Goal: Transaction & Acquisition: Purchase product/service

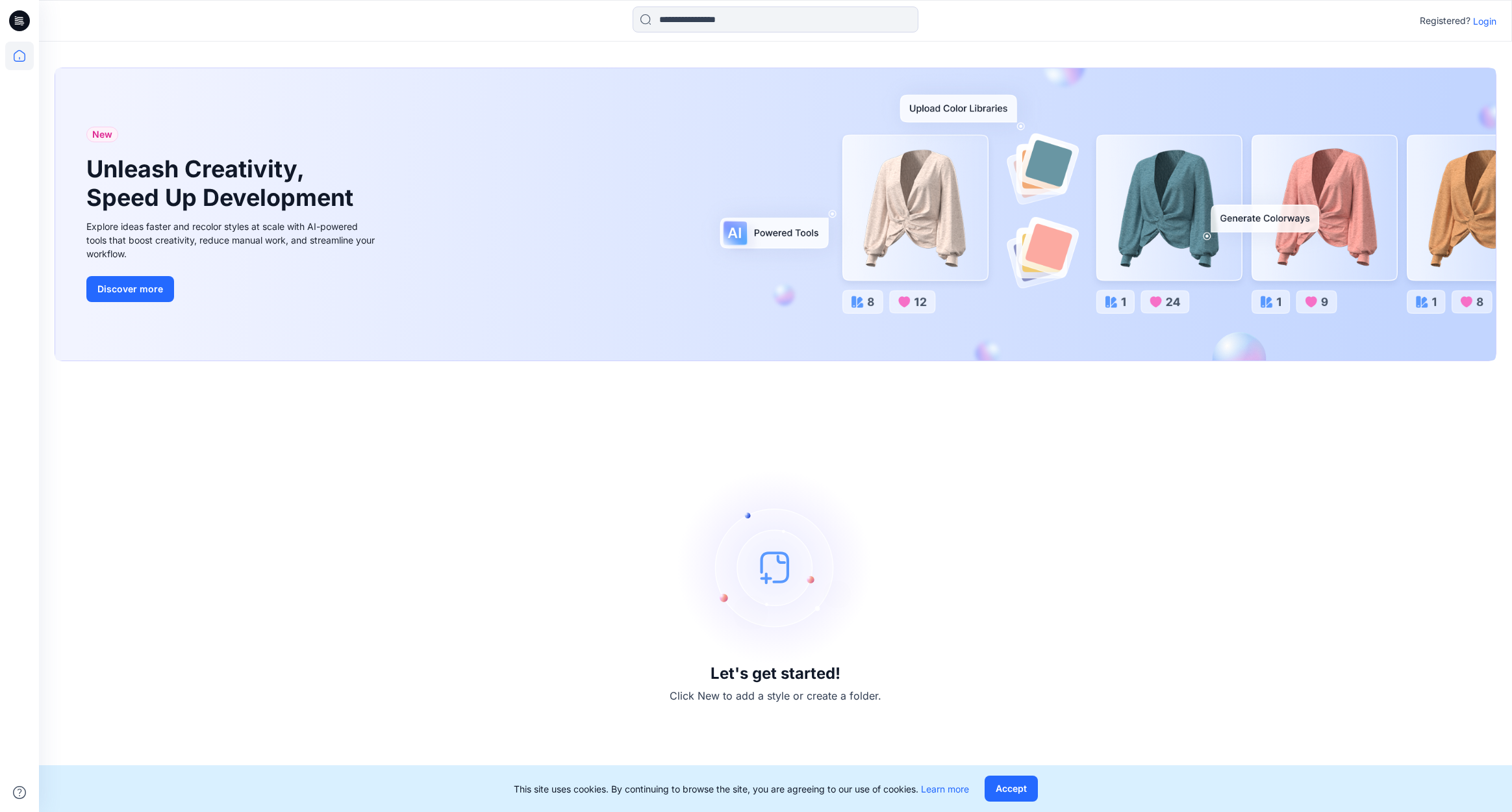
click at [1482, 23] on p "Login" at bounding box center [1485, 20] width 23 height 13
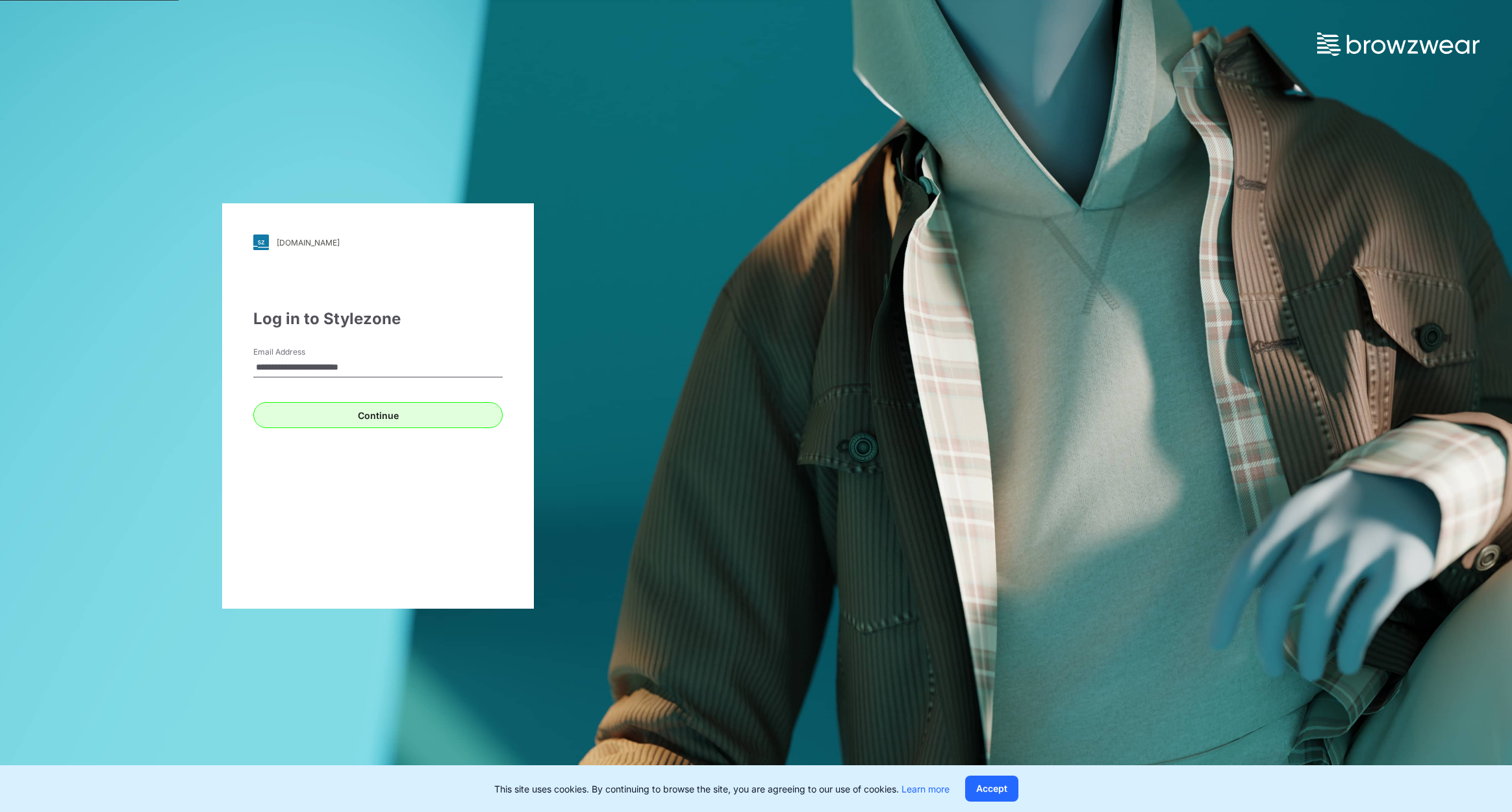
type input "**********"
click at [383, 423] on button "Continue" at bounding box center [378, 415] width 249 height 26
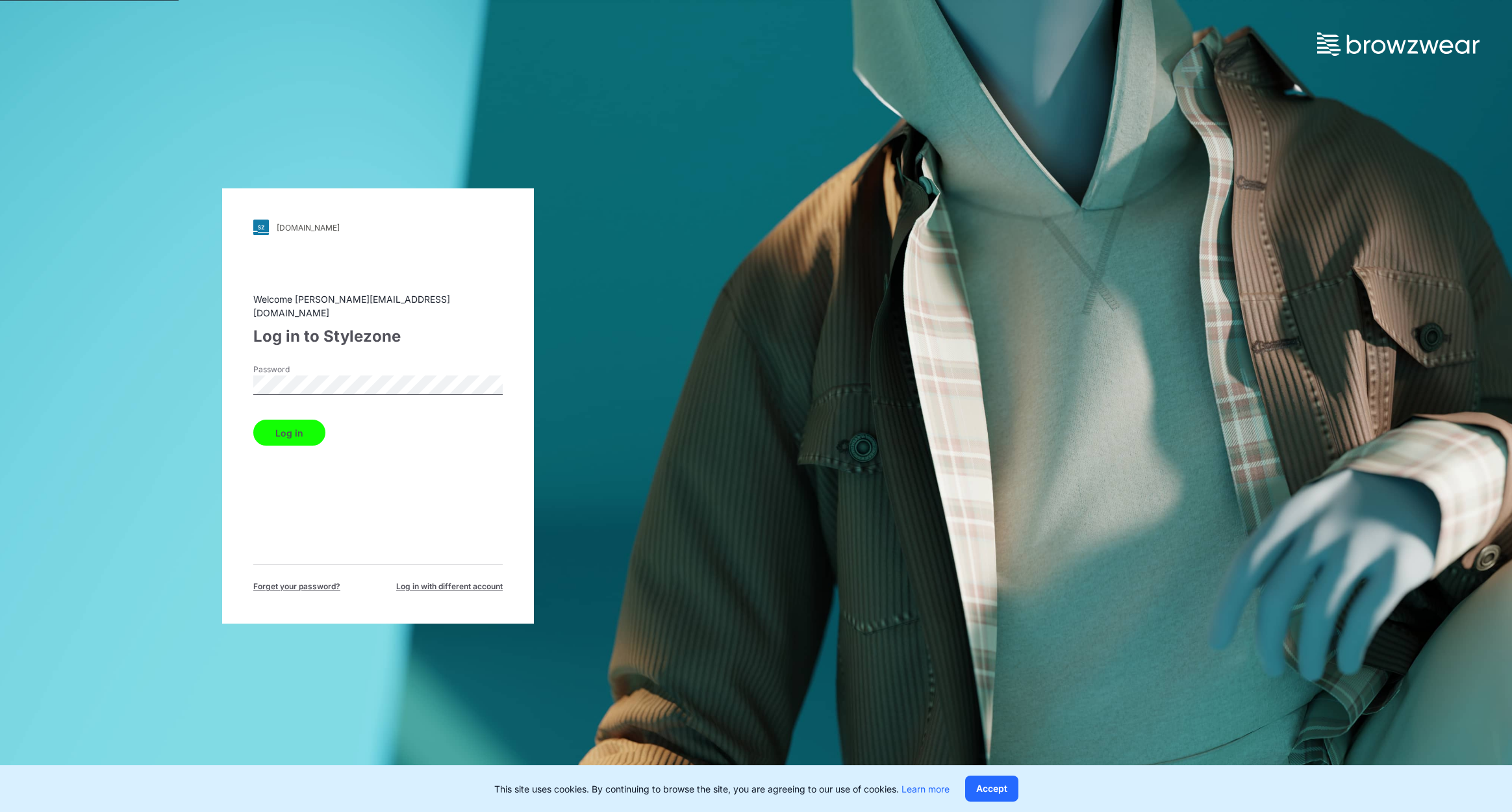
click at [288, 426] on button "Log in" at bounding box center [289, 433] width 72 height 26
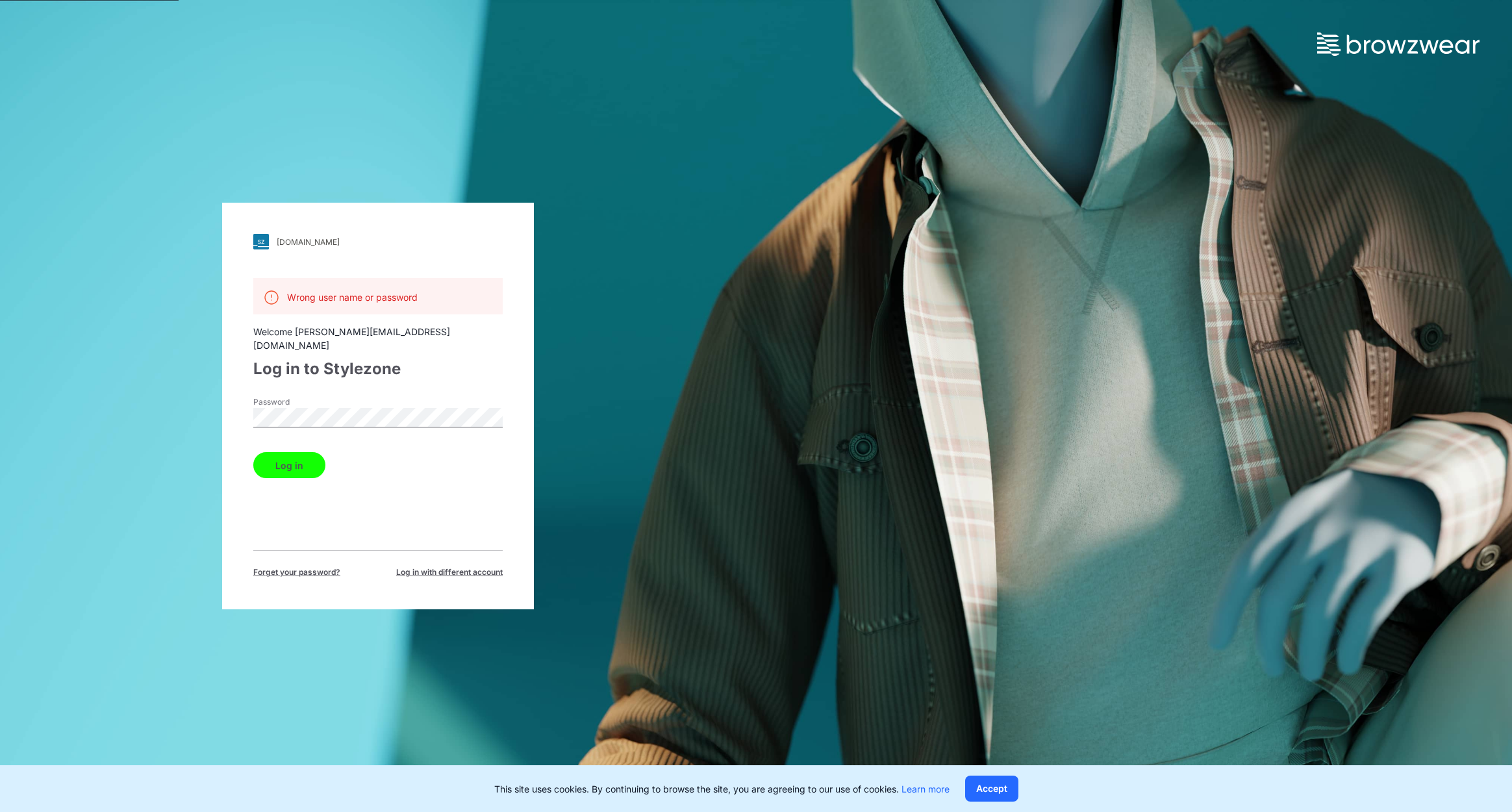
click at [182, 388] on div "[DOMAIN_NAME] Loading... Wrong user name or password Welcome [PERSON_NAME][EMAI…" at bounding box center [378, 406] width 756 height 812
click at [288, 452] on button "Log in" at bounding box center [289, 465] width 72 height 26
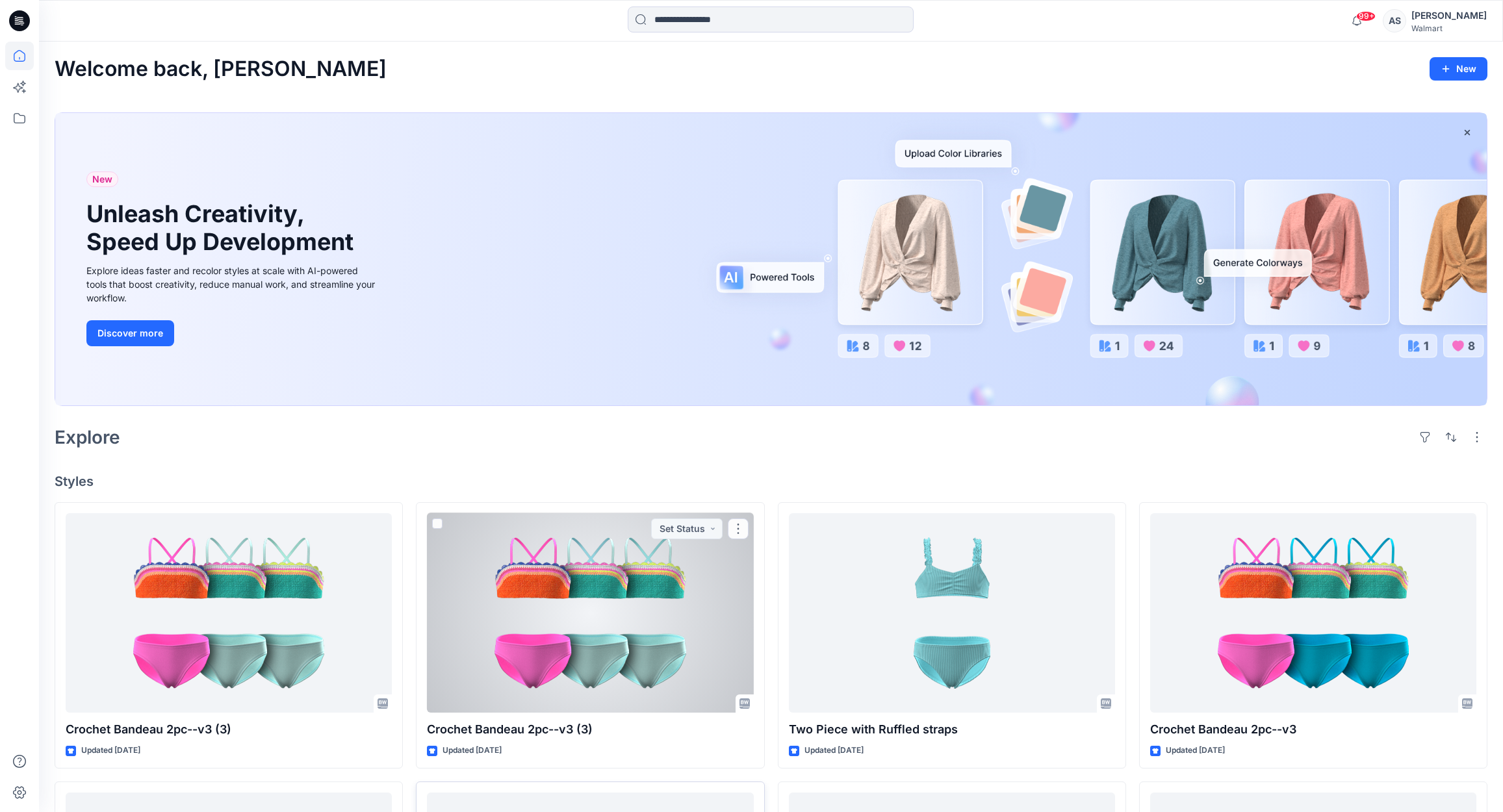
scroll to position [264, 0]
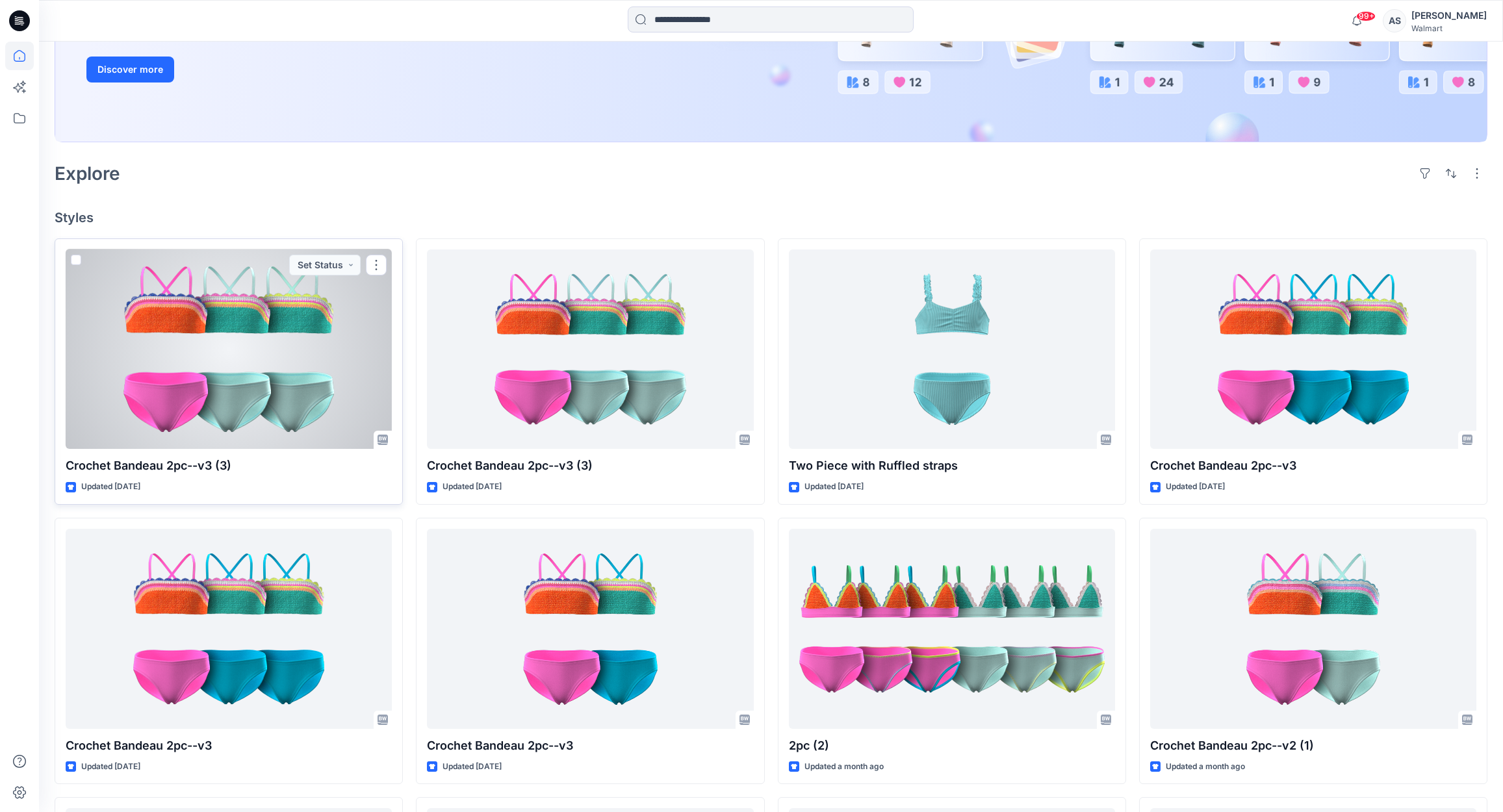
click at [271, 401] on div at bounding box center [228, 350] width 326 height 200
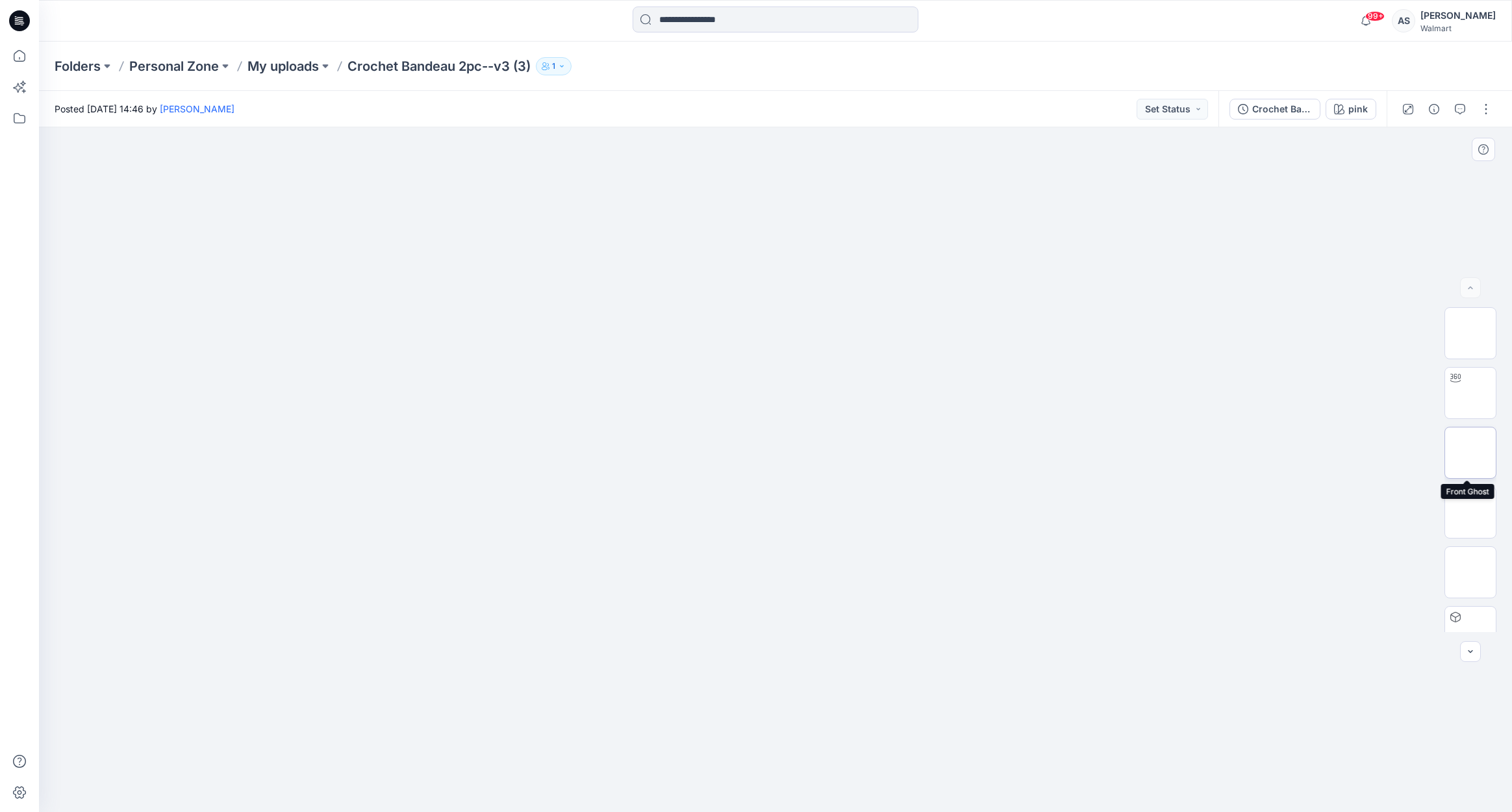
click at [1471, 453] on img at bounding box center [1471, 453] width 0 height 0
click at [1486, 113] on button "button" at bounding box center [1485, 109] width 21 height 21
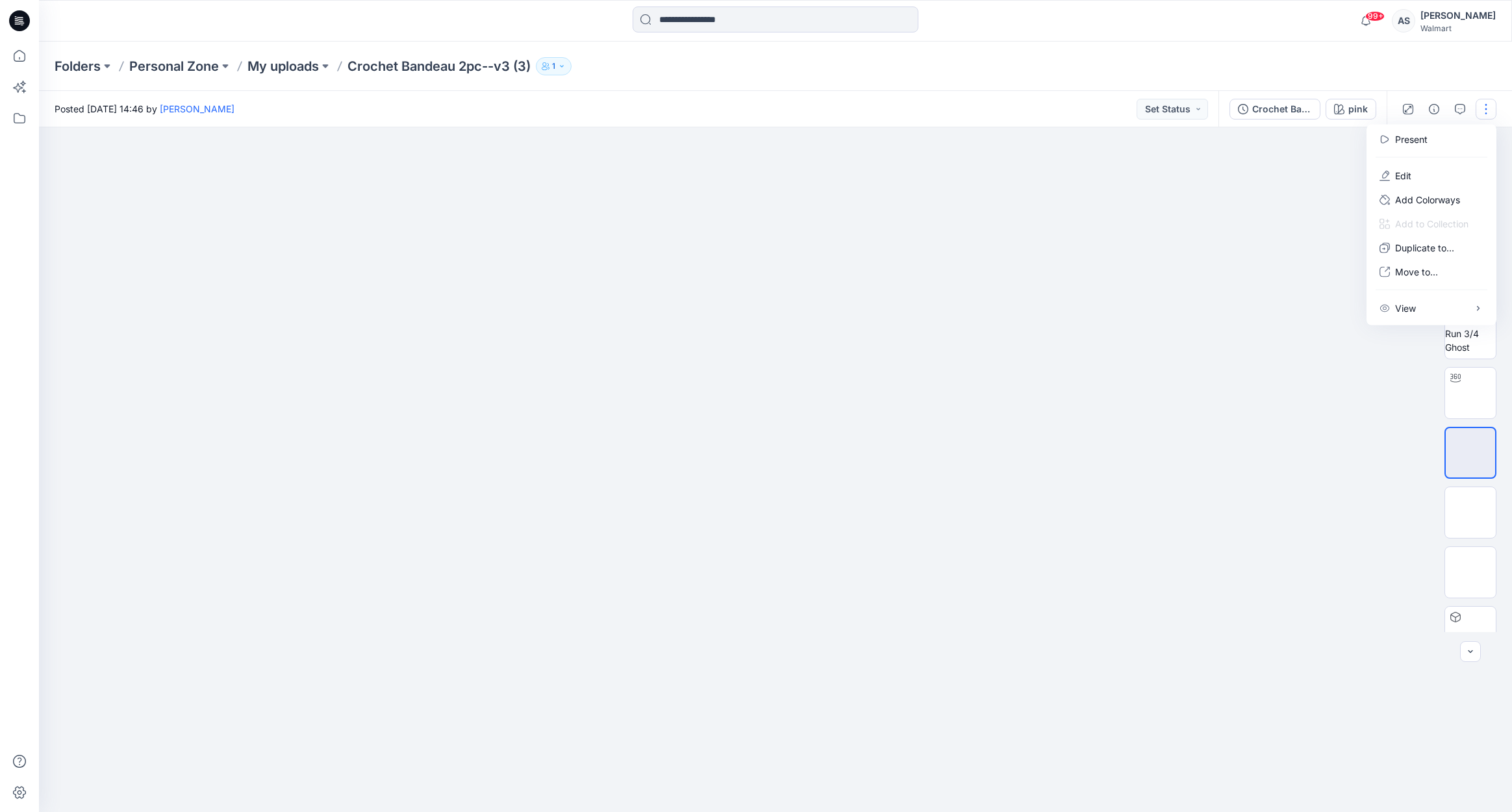
click at [1306, 186] on div at bounding box center [776, 469] width 1473 height 684
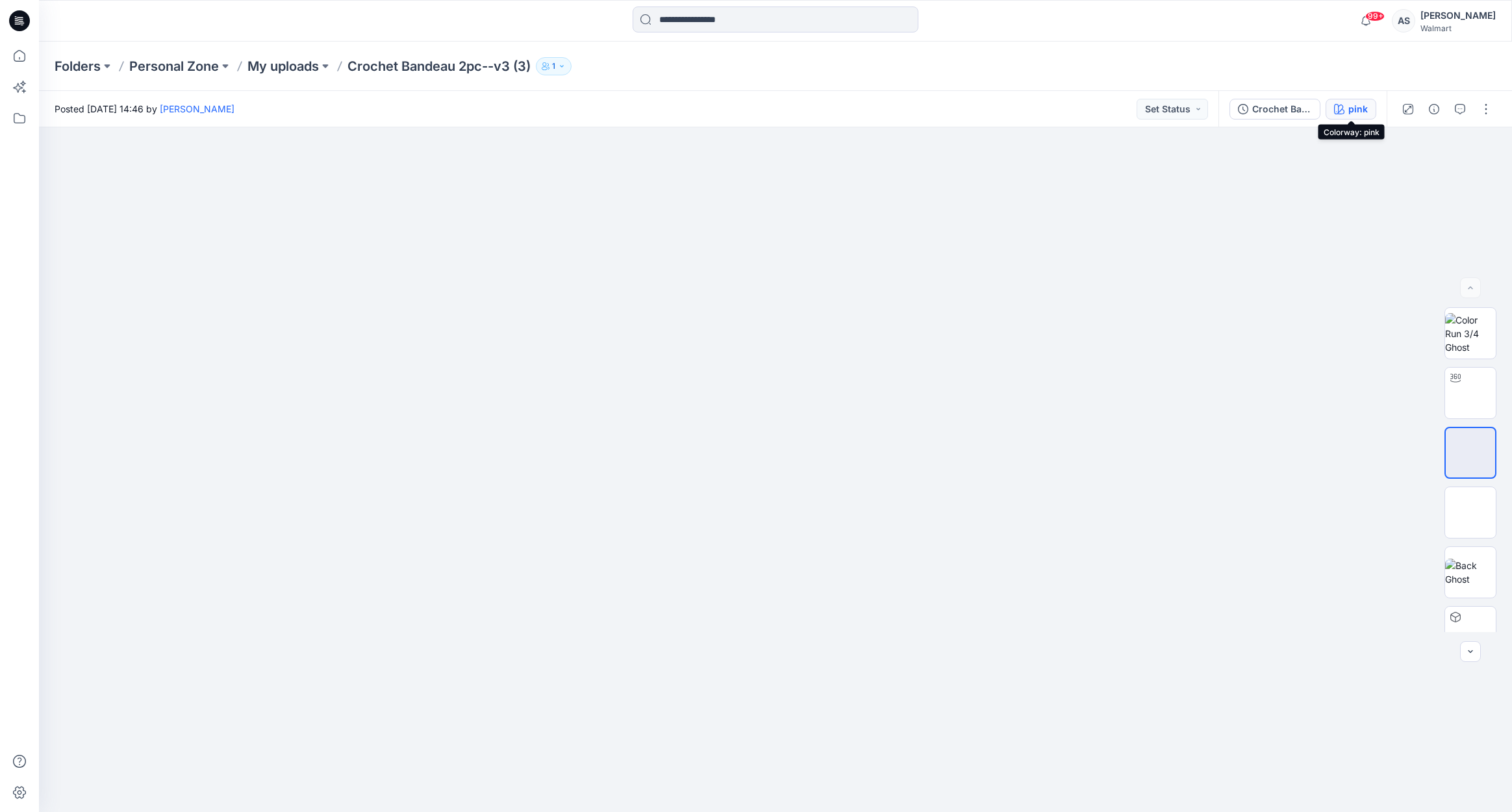
click at [1340, 108] on icon "button" at bounding box center [1338, 109] width 10 height 10
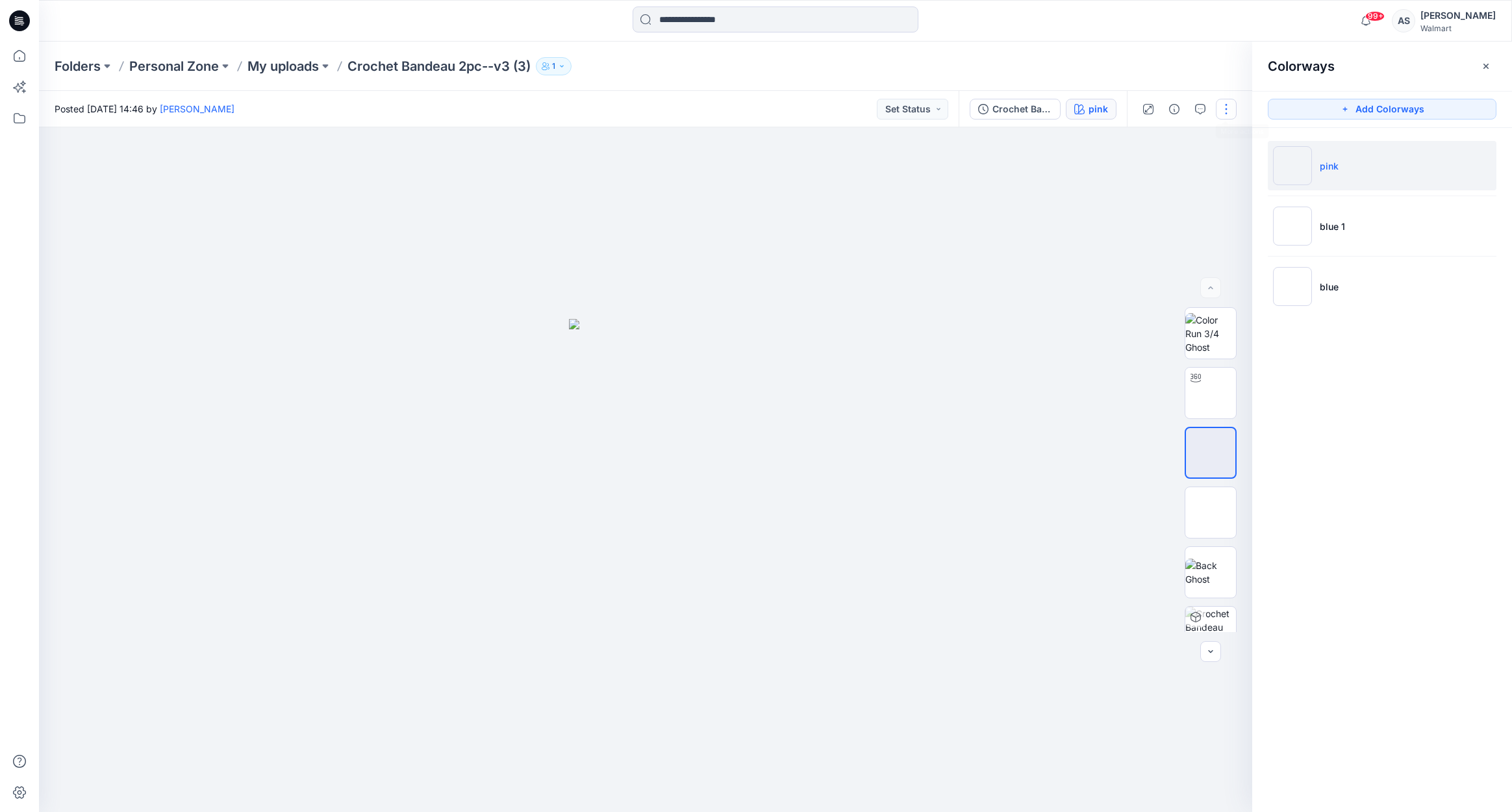
click at [1222, 114] on button "button" at bounding box center [1226, 109] width 21 height 21
click at [1396, 419] on div "Colorways Add Colorways pink blue 1 blue" at bounding box center [1381, 426] width 260 height 771
click at [1097, 113] on div "pink" at bounding box center [1098, 109] width 20 height 14
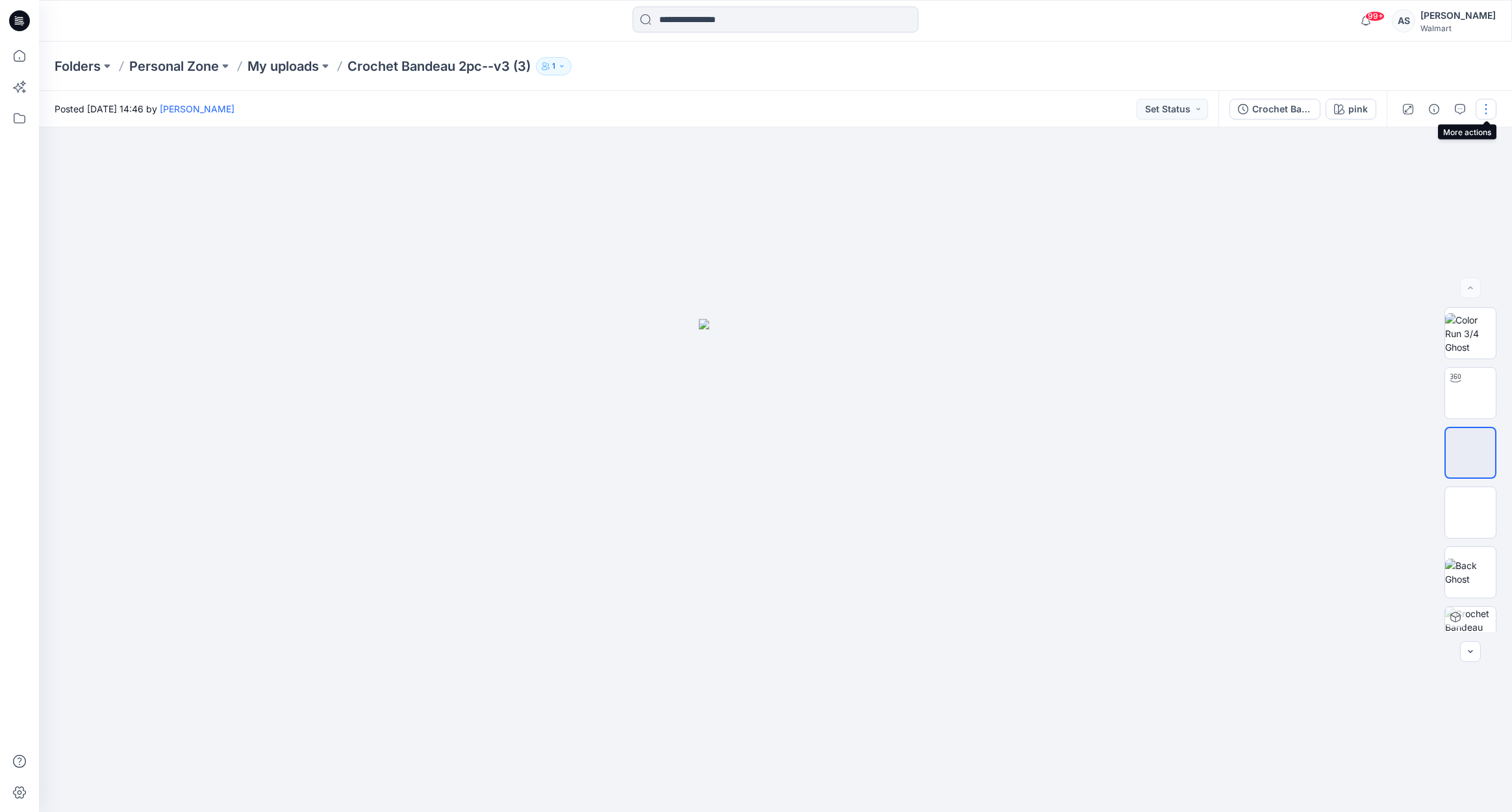
click at [1482, 115] on button "button" at bounding box center [1485, 109] width 21 height 21
click at [1252, 375] on div at bounding box center [776, 469] width 1473 height 684
click at [1471, 453] on img at bounding box center [1471, 453] width 0 height 0
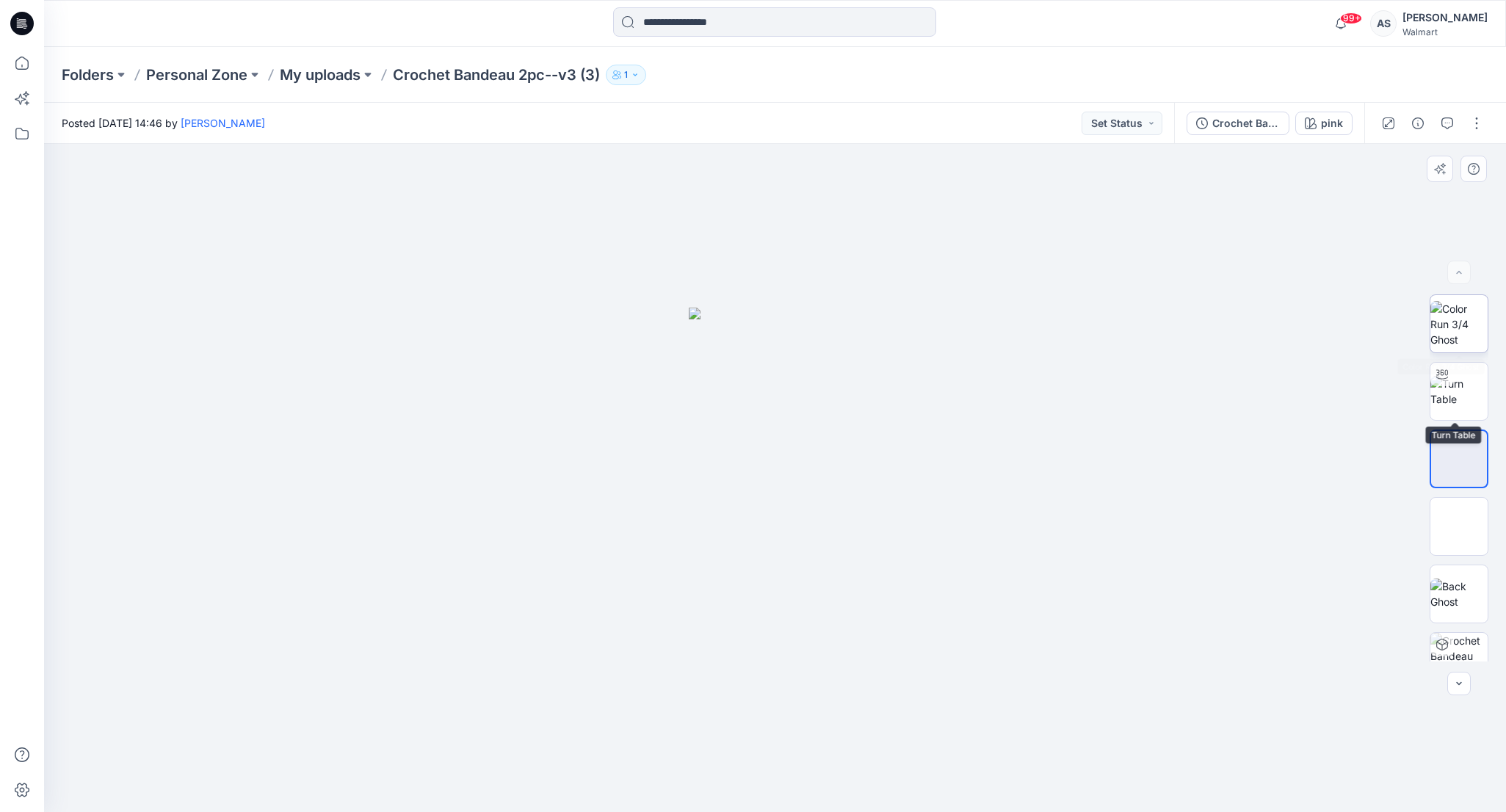
click at [1457, 315] on img at bounding box center [1458, 324] width 57 height 46
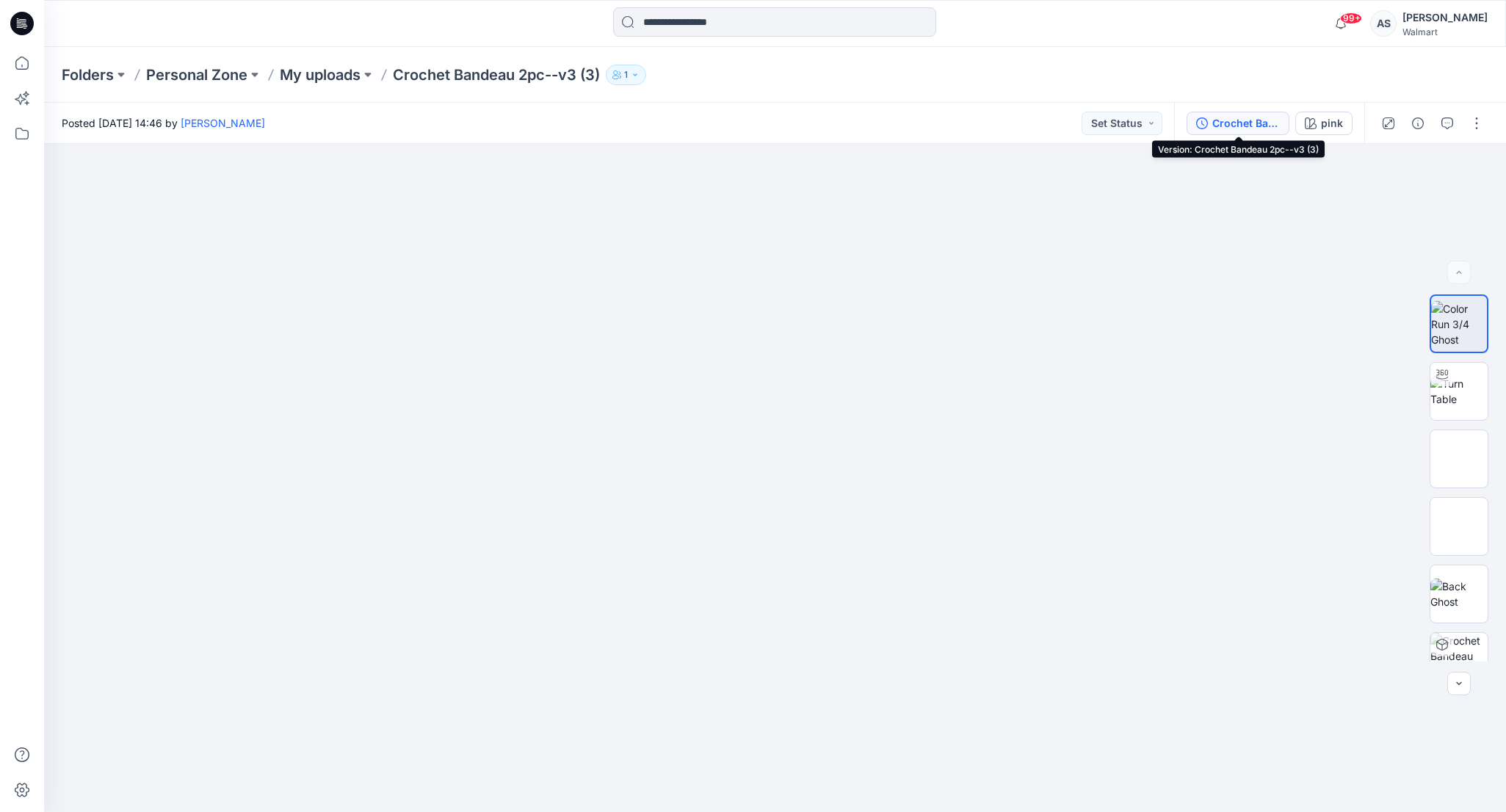
click at [1243, 125] on div "Crochet Bandeau 2pc--v3 (3)" at bounding box center [1245, 123] width 67 height 16
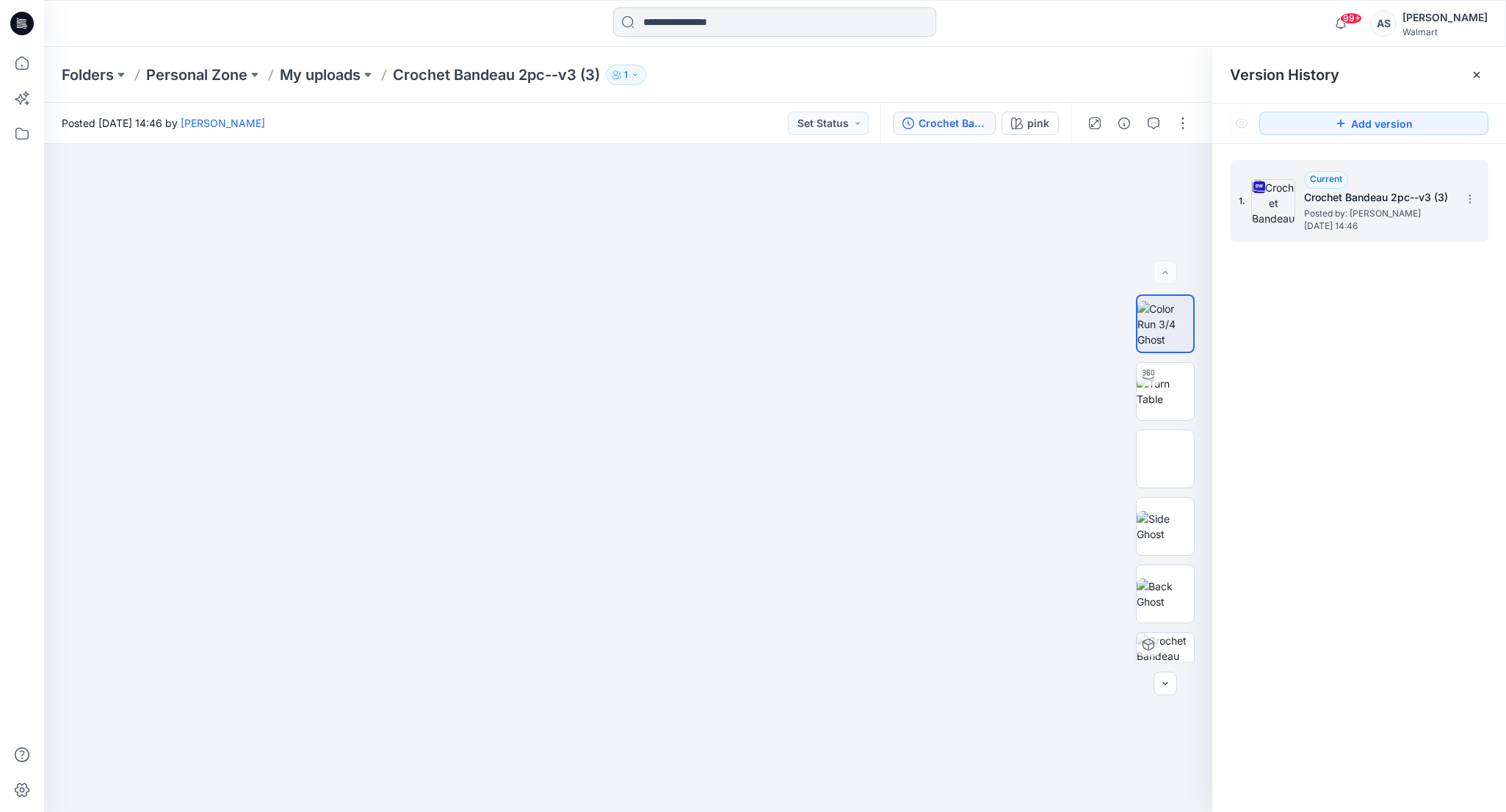
click at [1320, 213] on span "Posted by: [PERSON_NAME]" at bounding box center [1377, 213] width 147 height 15
click at [1173, 386] on img at bounding box center [1165, 391] width 57 height 31
click at [1165, 459] on img at bounding box center [1165, 459] width 0 height 0
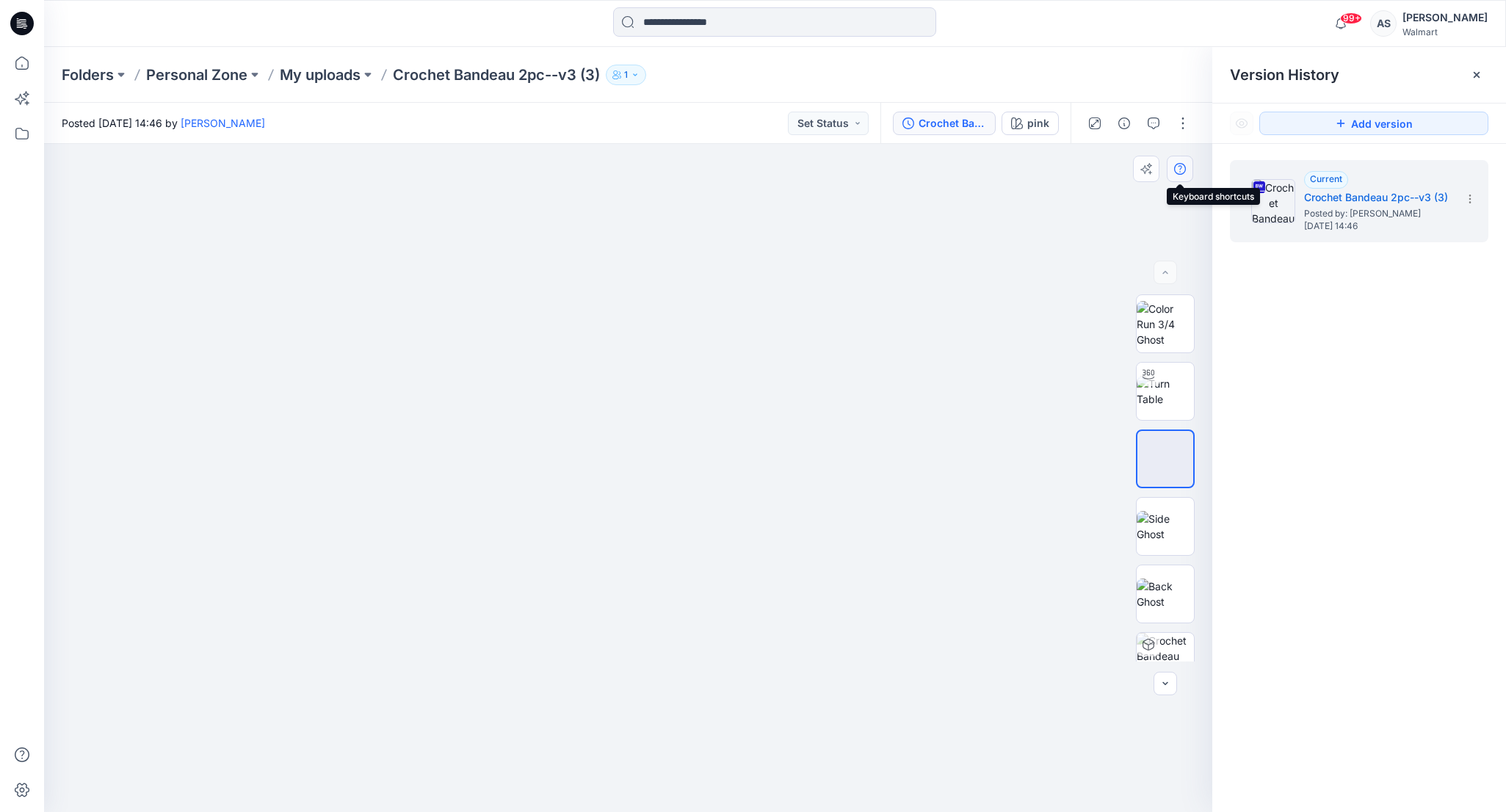
click at [1183, 170] on icon "button" at bounding box center [1179, 168] width 11 height 11
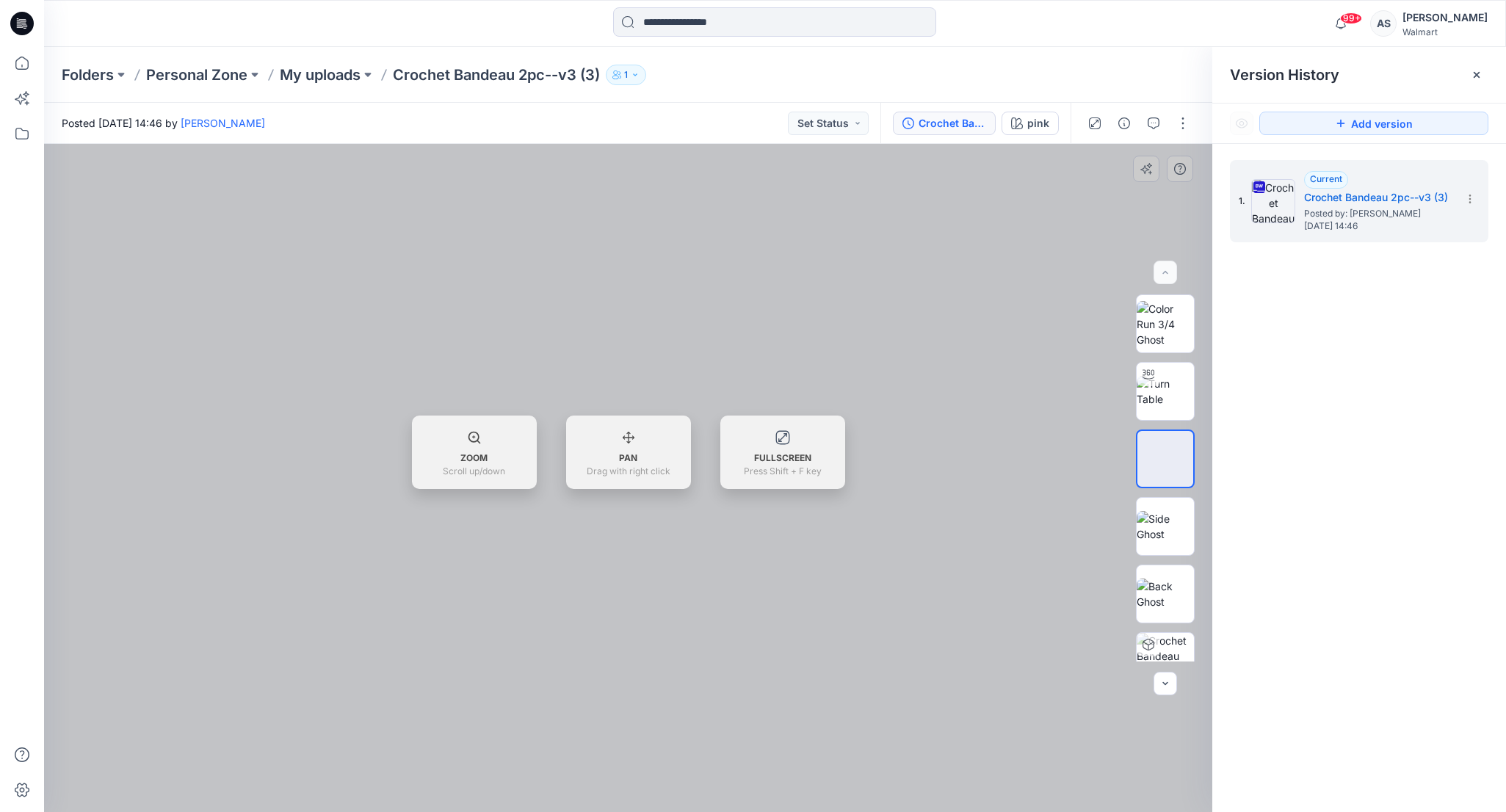
click at [1146, 174] on div at bounding box center [628, 478] width 1168 height 668
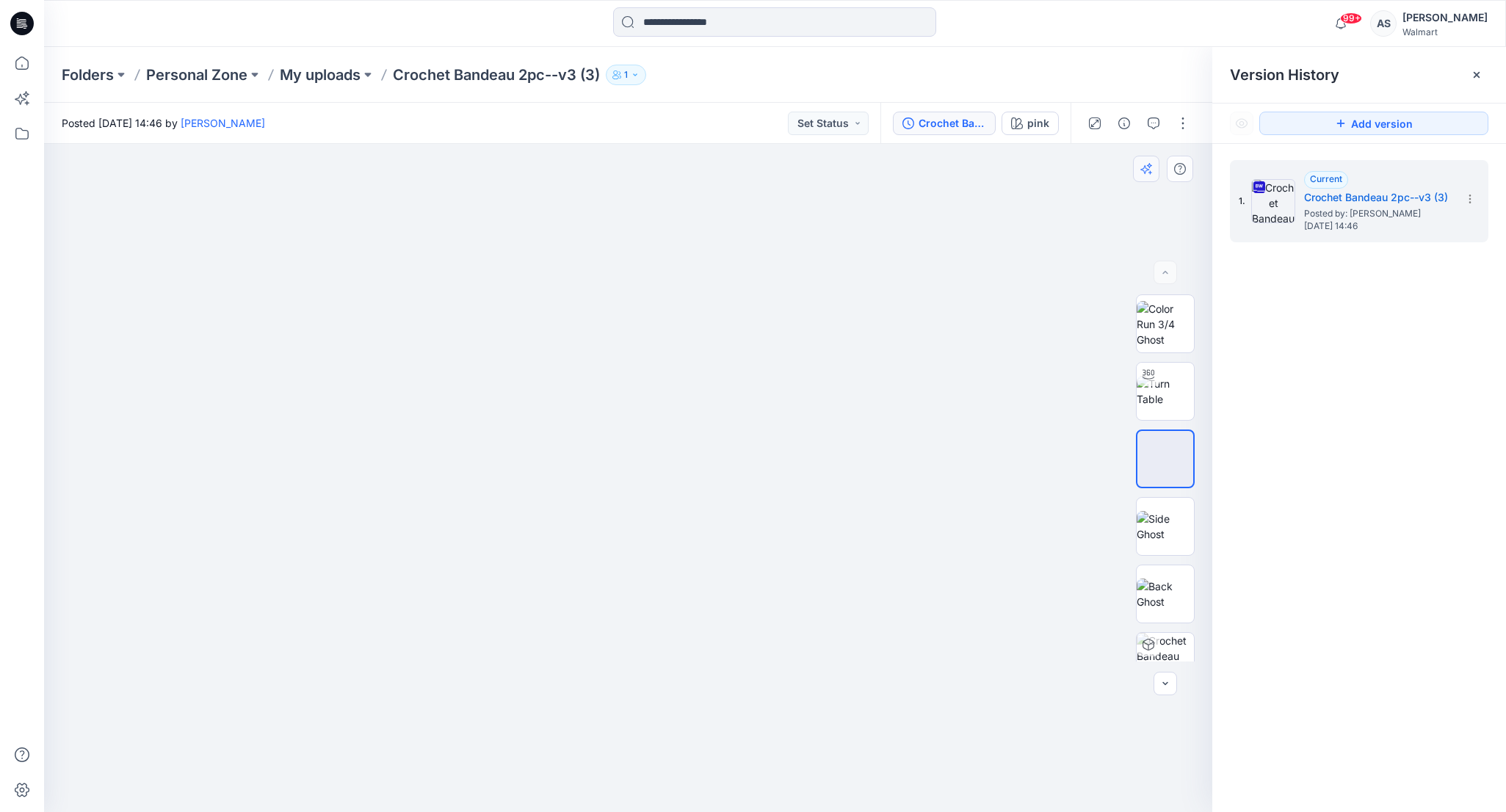
click at [1145, 174] on icon "button" at bounding box center [1145, 168] width 11 height 11
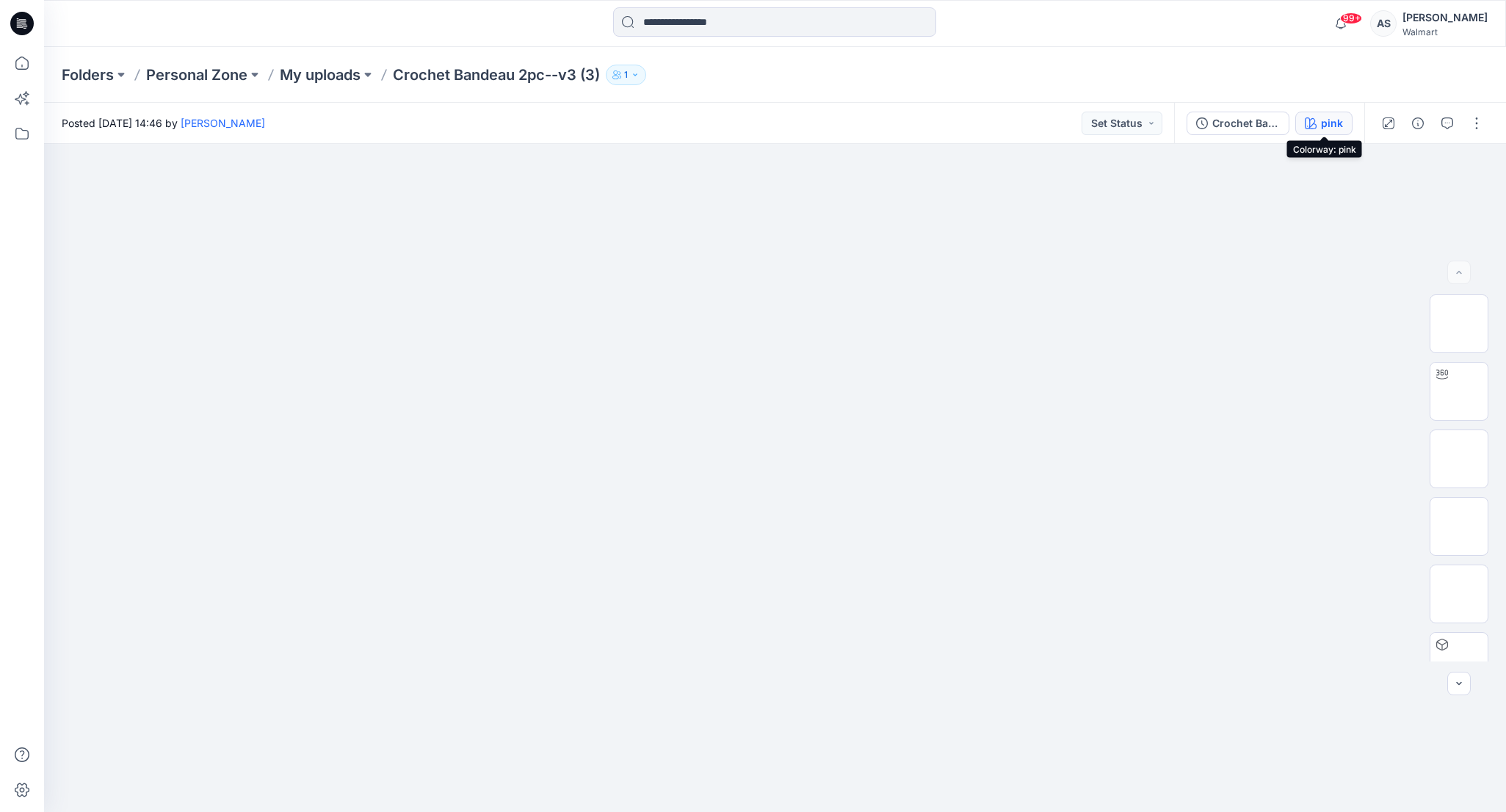
click at [1316, 124] on icon "button" at bounding box center [1310, 123] width 11 height 11
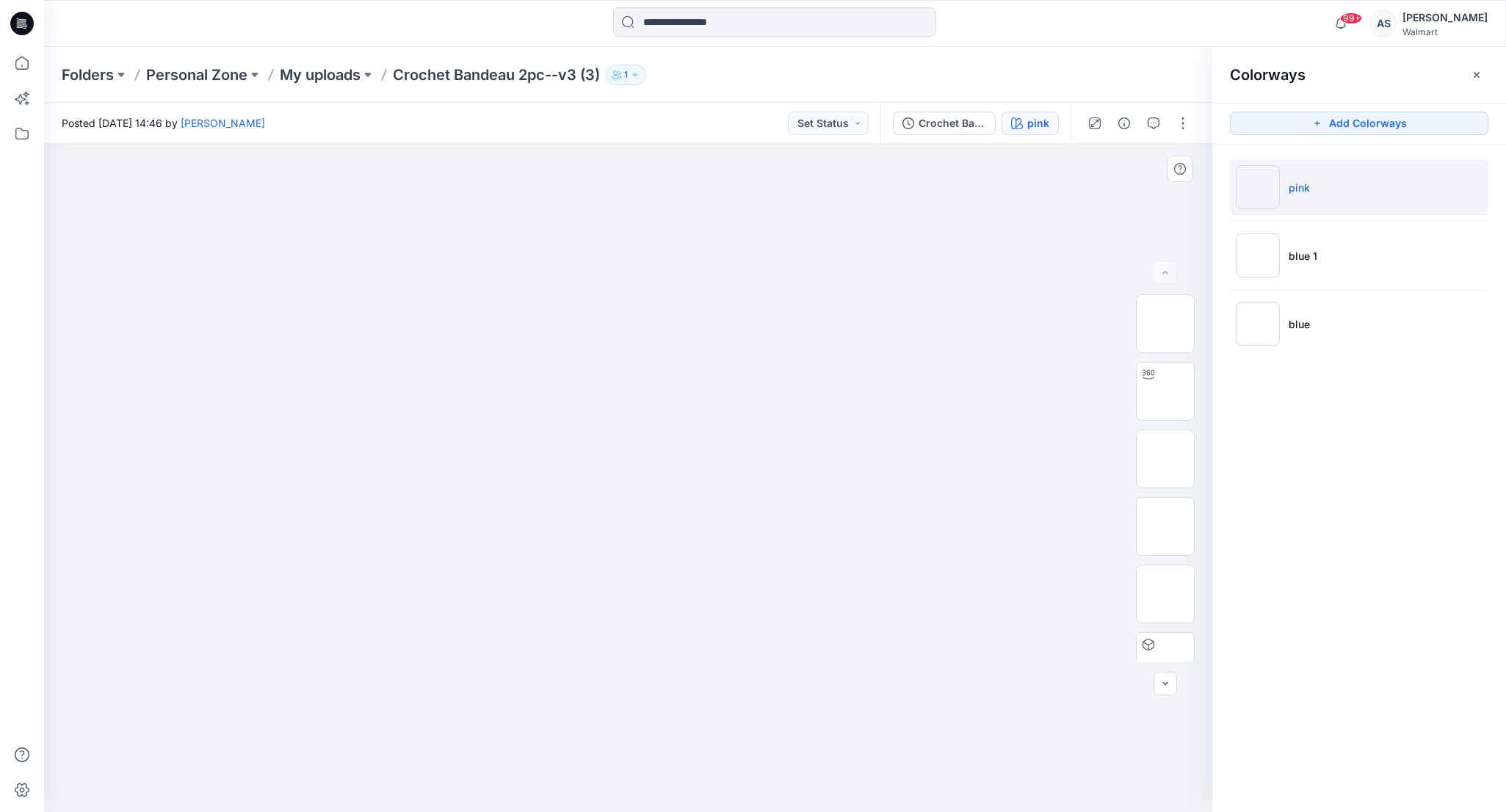
click at [1010, 425] on div at bounding box center [628, 478] width 1168 height 668
click at [1165, 323] on img at bounding box center [1165, 323] width 0 height 0
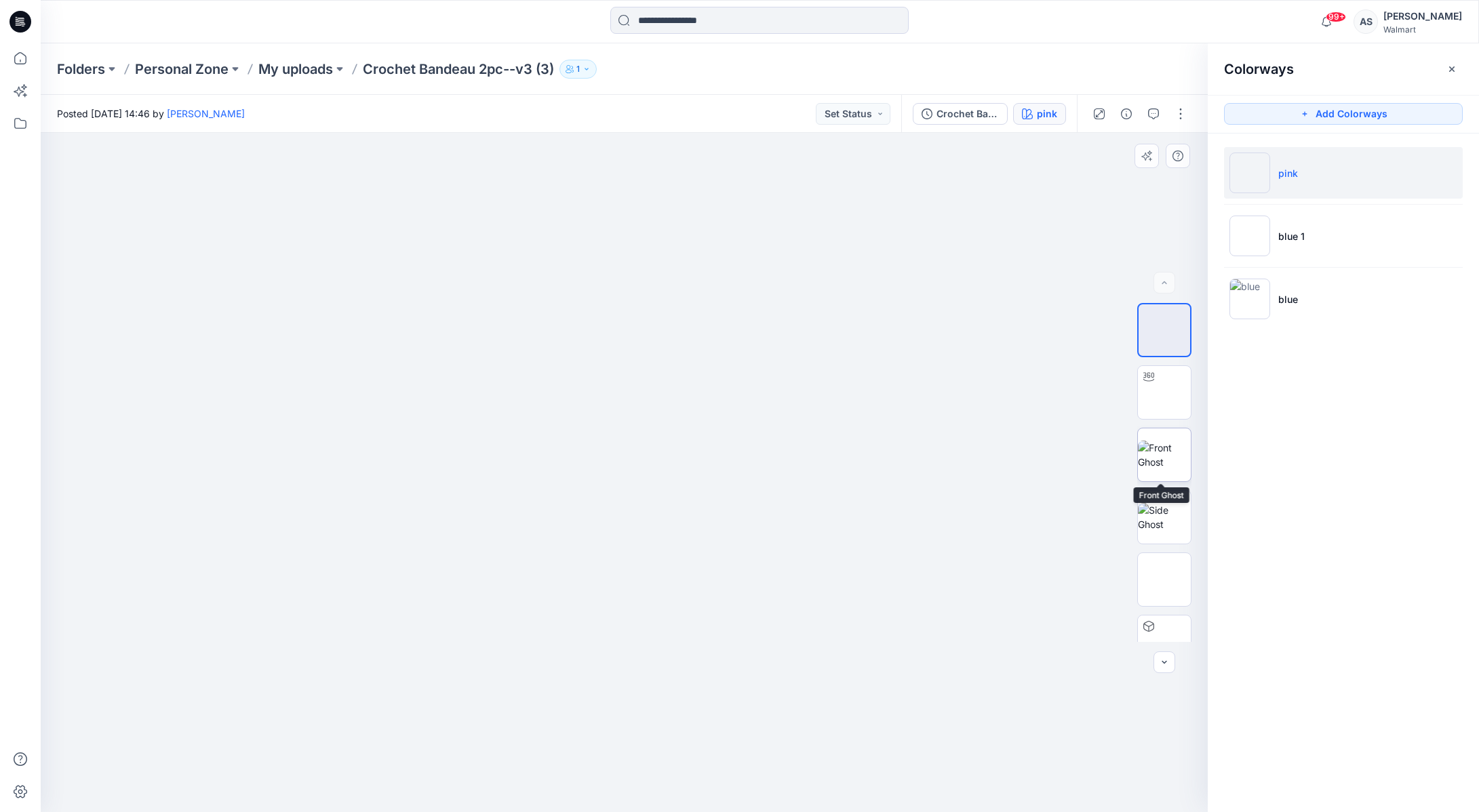
click at [1169, 450] on img at bounding box center [1164, 455] width 53 height 29
click at [1027, 114] on icon "button" at bounding box center [1027, 113] width 11 height 11
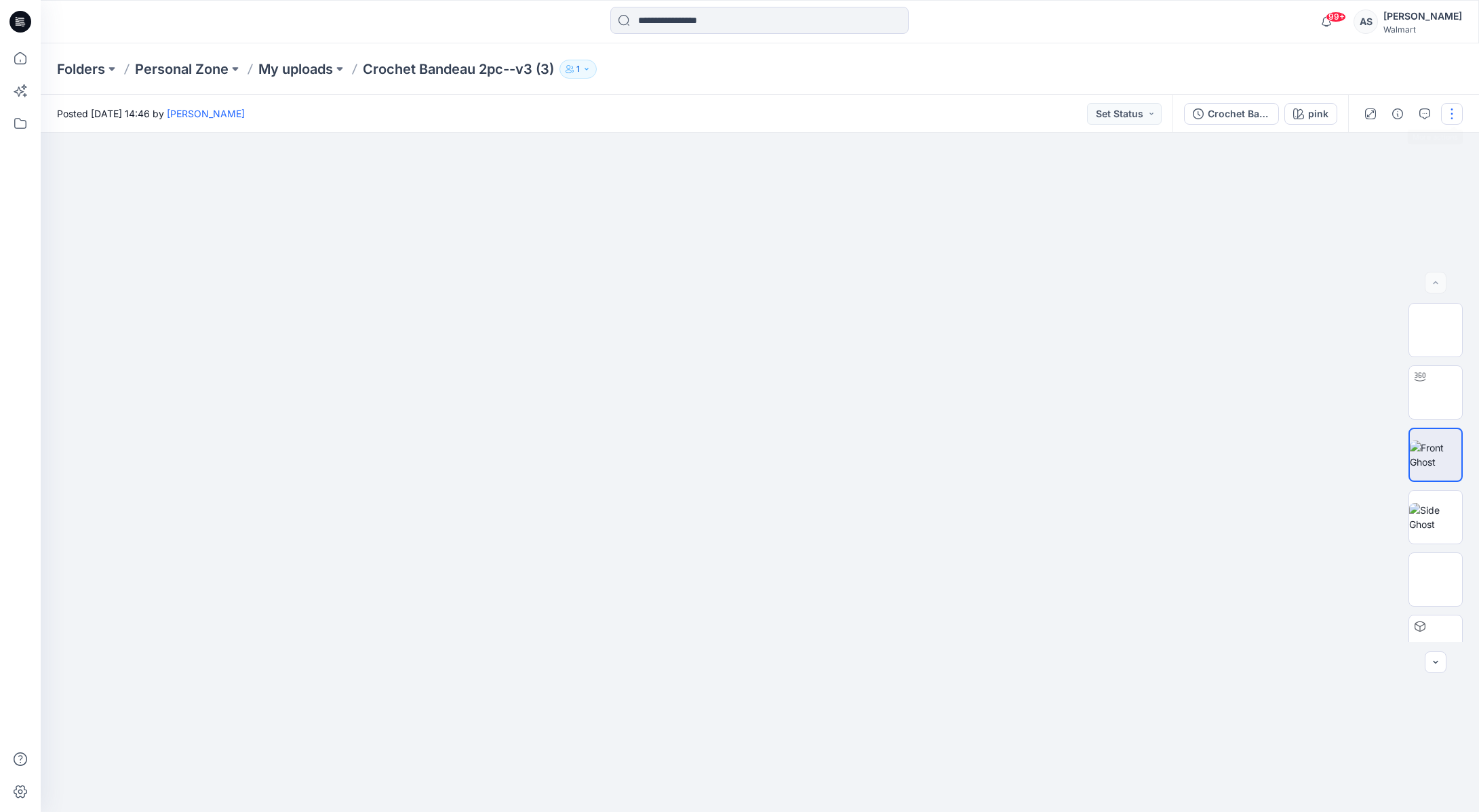
click at [1450, 115] on button "button" at bounding box center [1451, 113] width 22 height 22
click at [1031, 367] on div at bounding box center [760, 473] width 1438 height 679
click at [1435, 331] on img at bounding box center [1435, 331] width 0 height 0
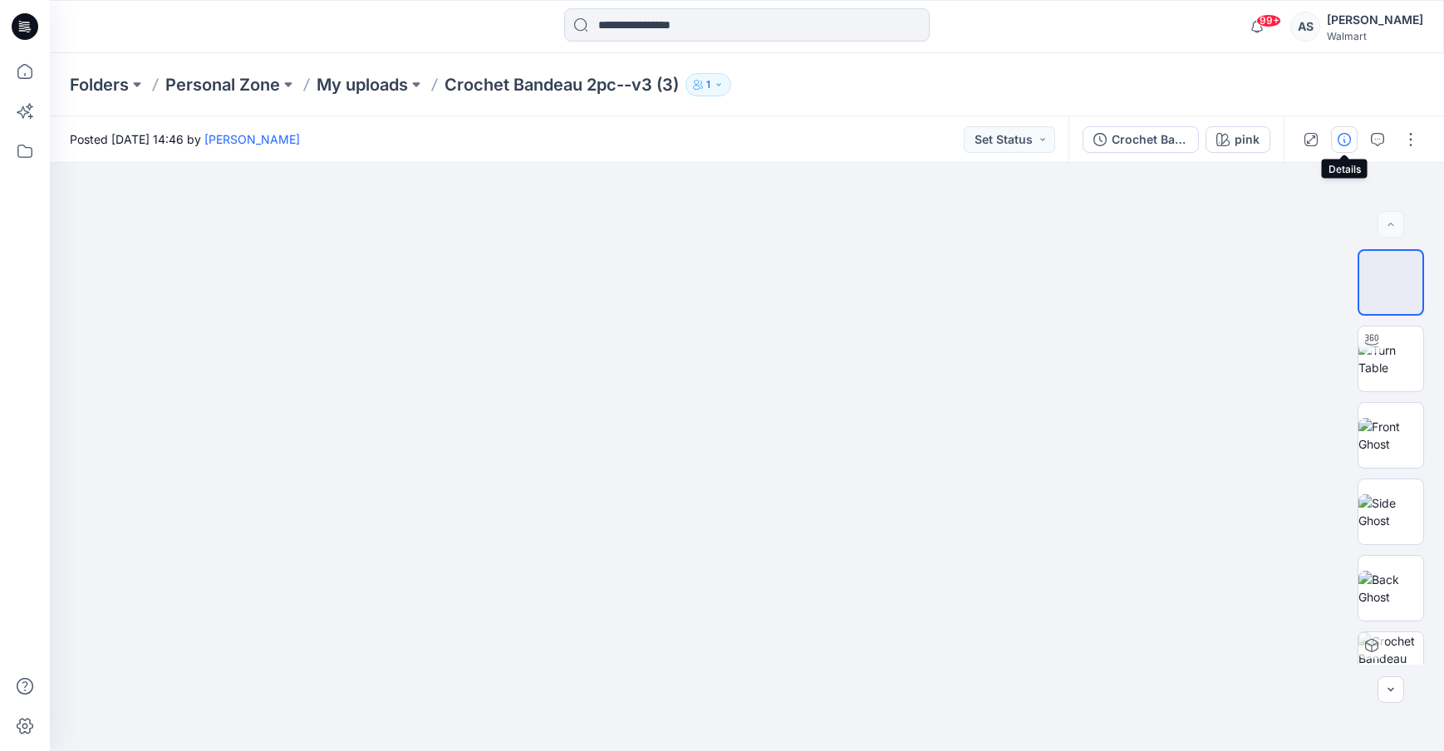
click at [1352, 141] on button "button" at bounding box center [1344, 139] width 27 height 27
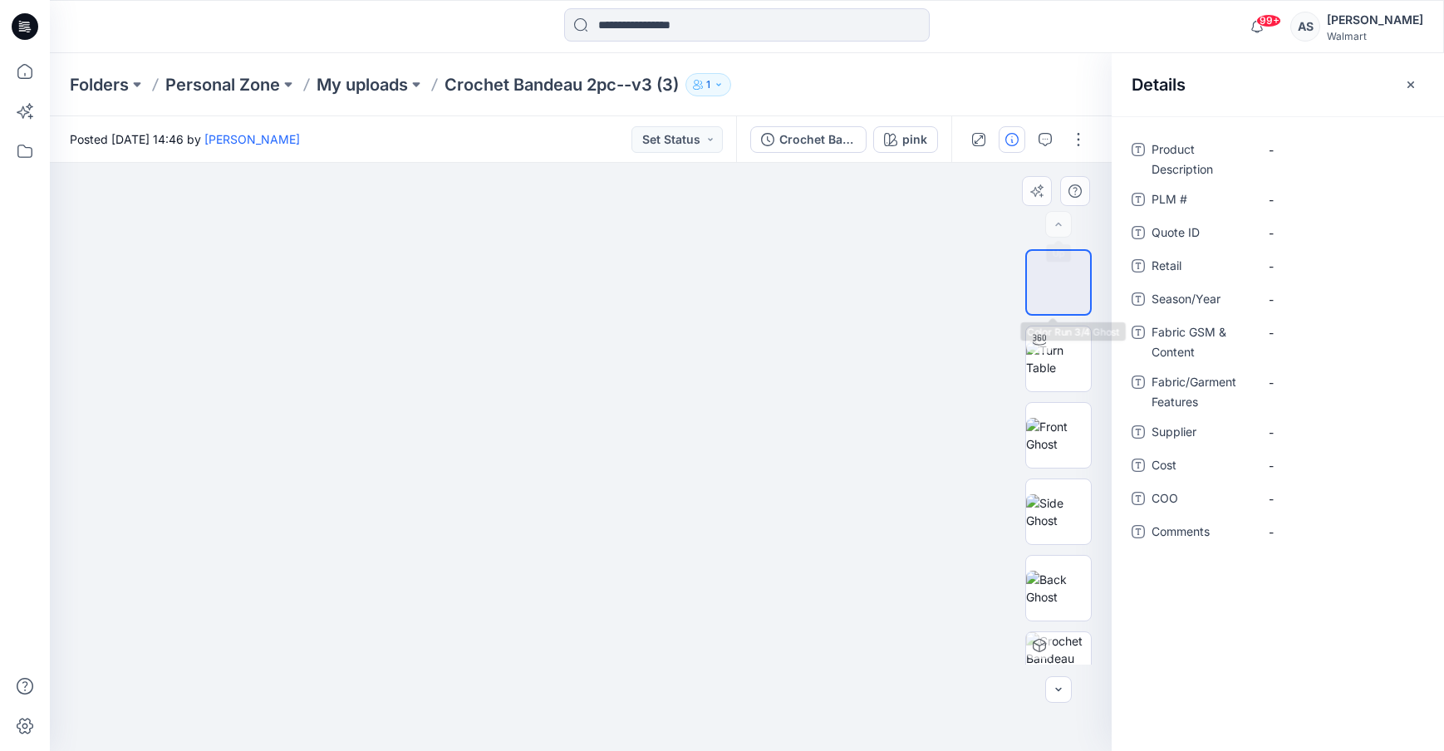
click at [1058, 282] on img at bounding box center [1058, 282] width 0 height 0
click at [1042, 394] on div at bounding box center [1058, 456] width 66 height 415
click at [1067, 376] on img at bounding box center [1058, 358] width 65 height 35
click at [1067, 453] on img at bounding box center [1058, 435] width 65 height 35
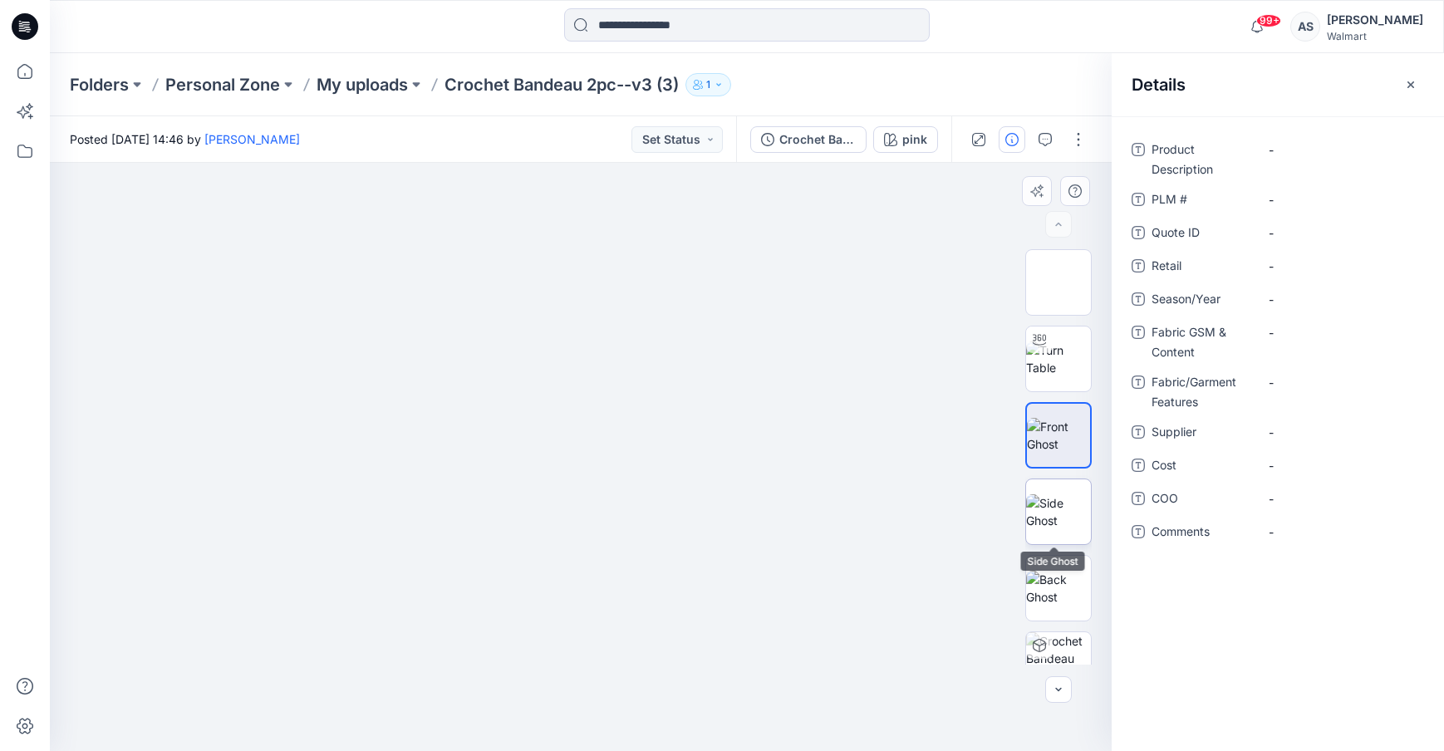
click at [1046, 513] on img at bounding box center [1058, 511] width 65 height 35
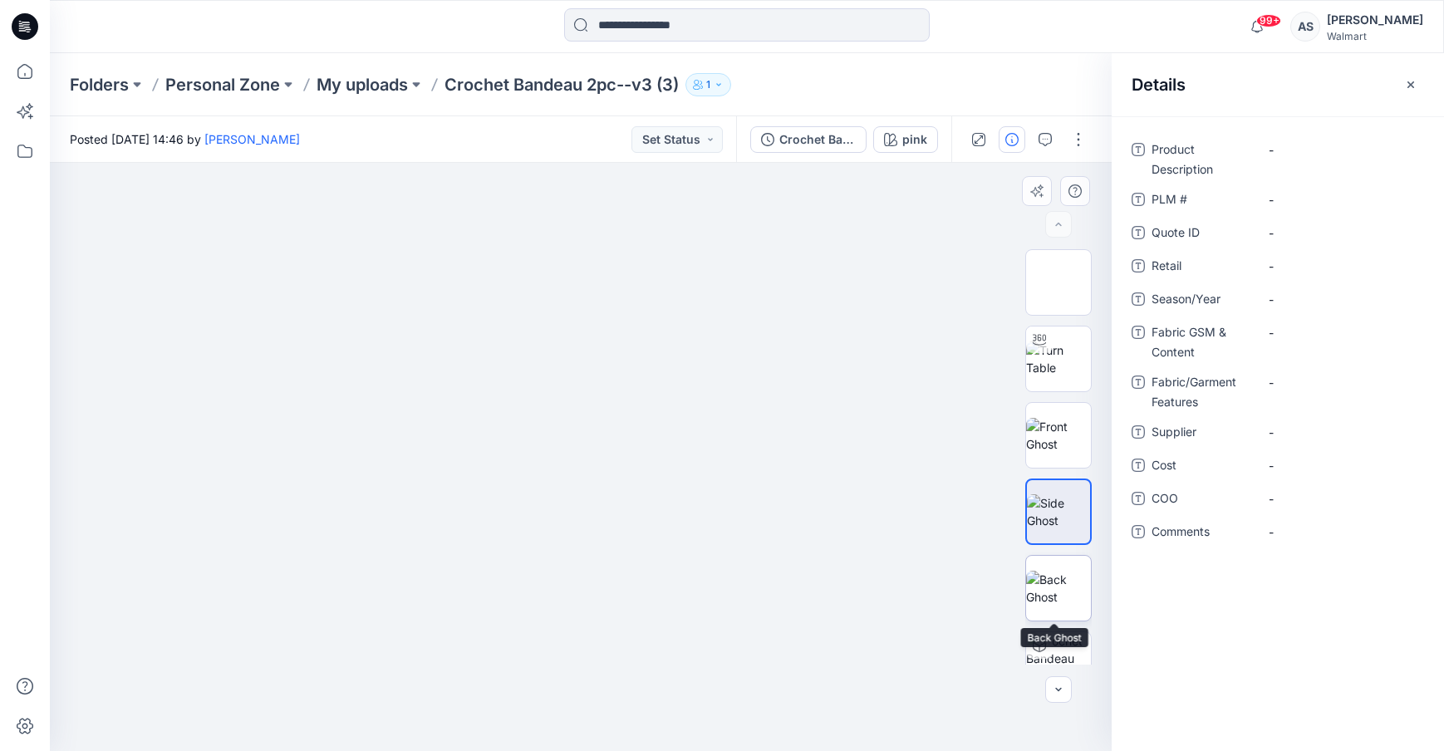
click at [1047, 591] on img at bounding box center [1058, 588] width 65 height 35
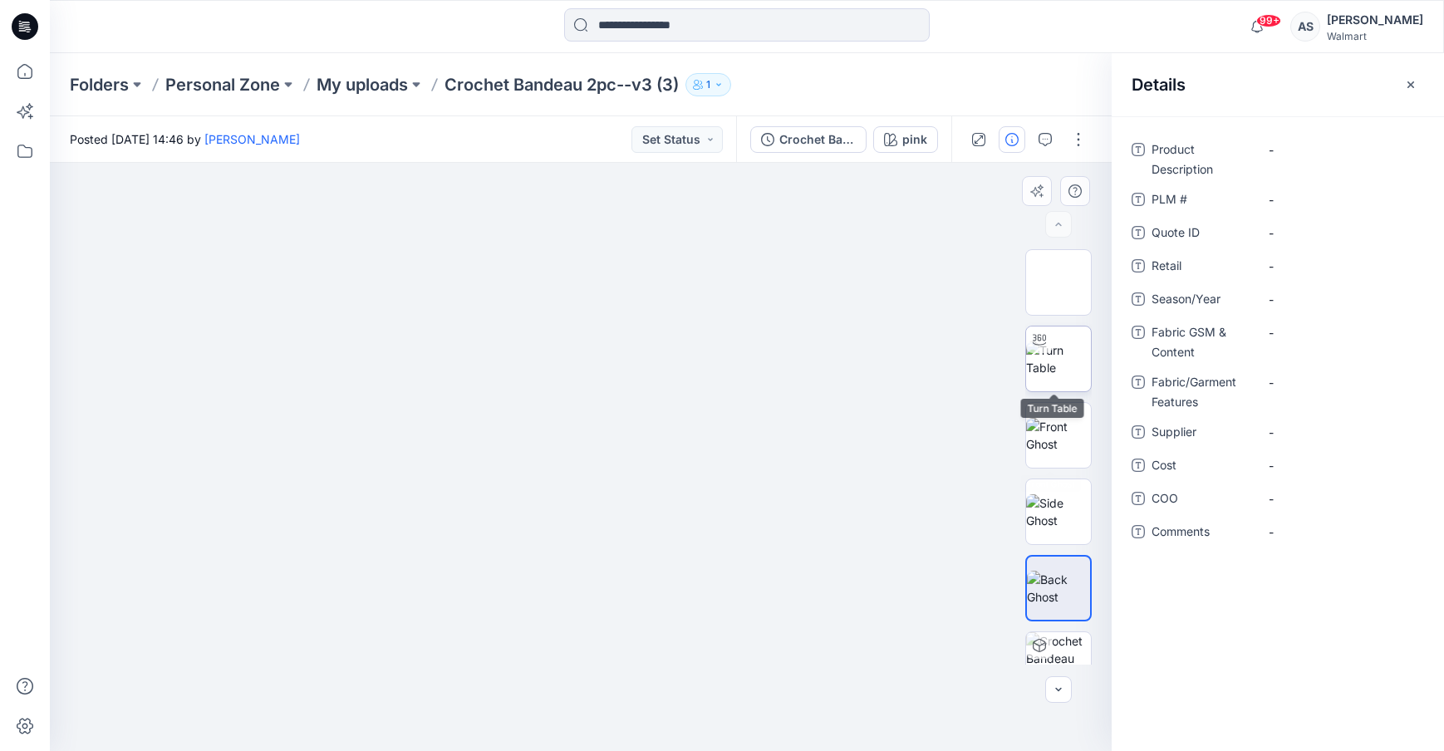
click at [1059, 353] on img at bounding box center [1058, 358] width 65 height 35
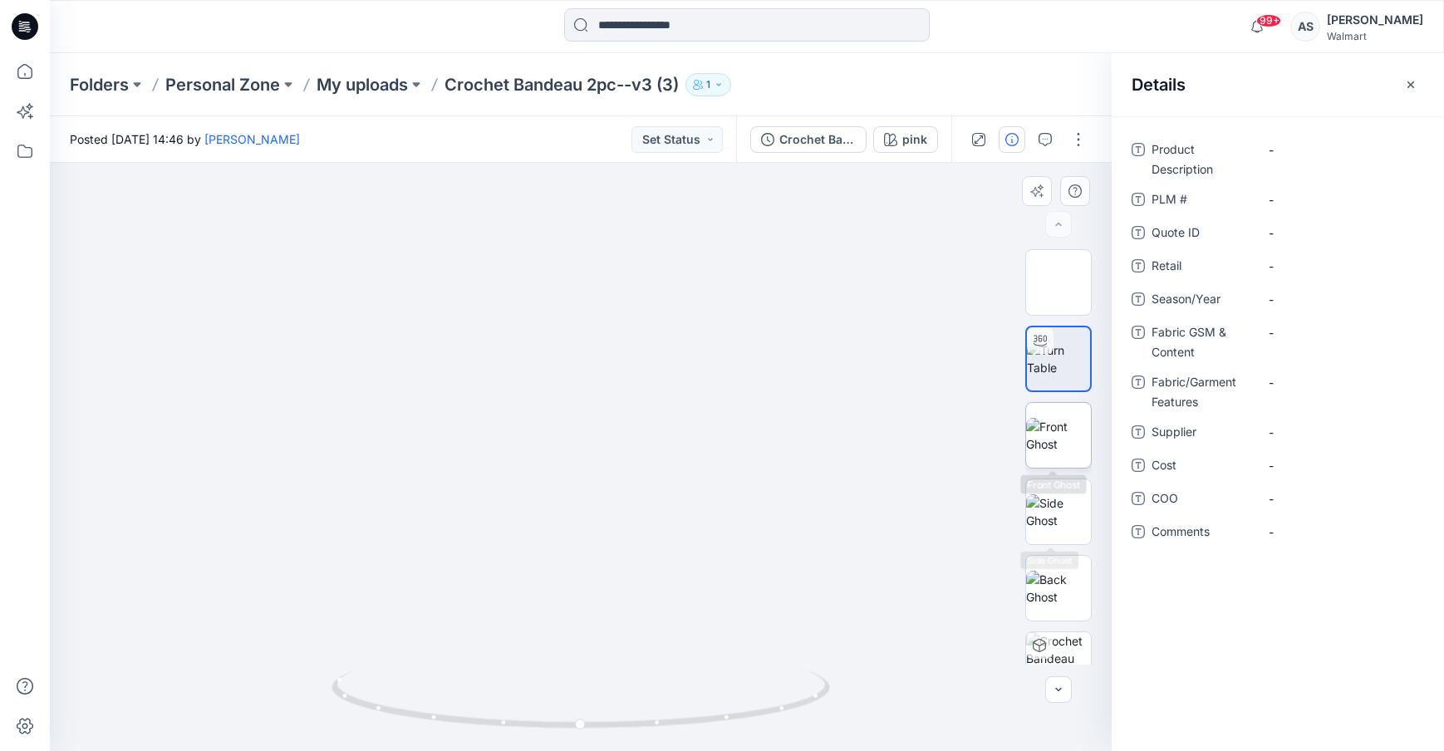
click at [1039, 453] on img at bounding box center [1058, 435] width 65 height 35
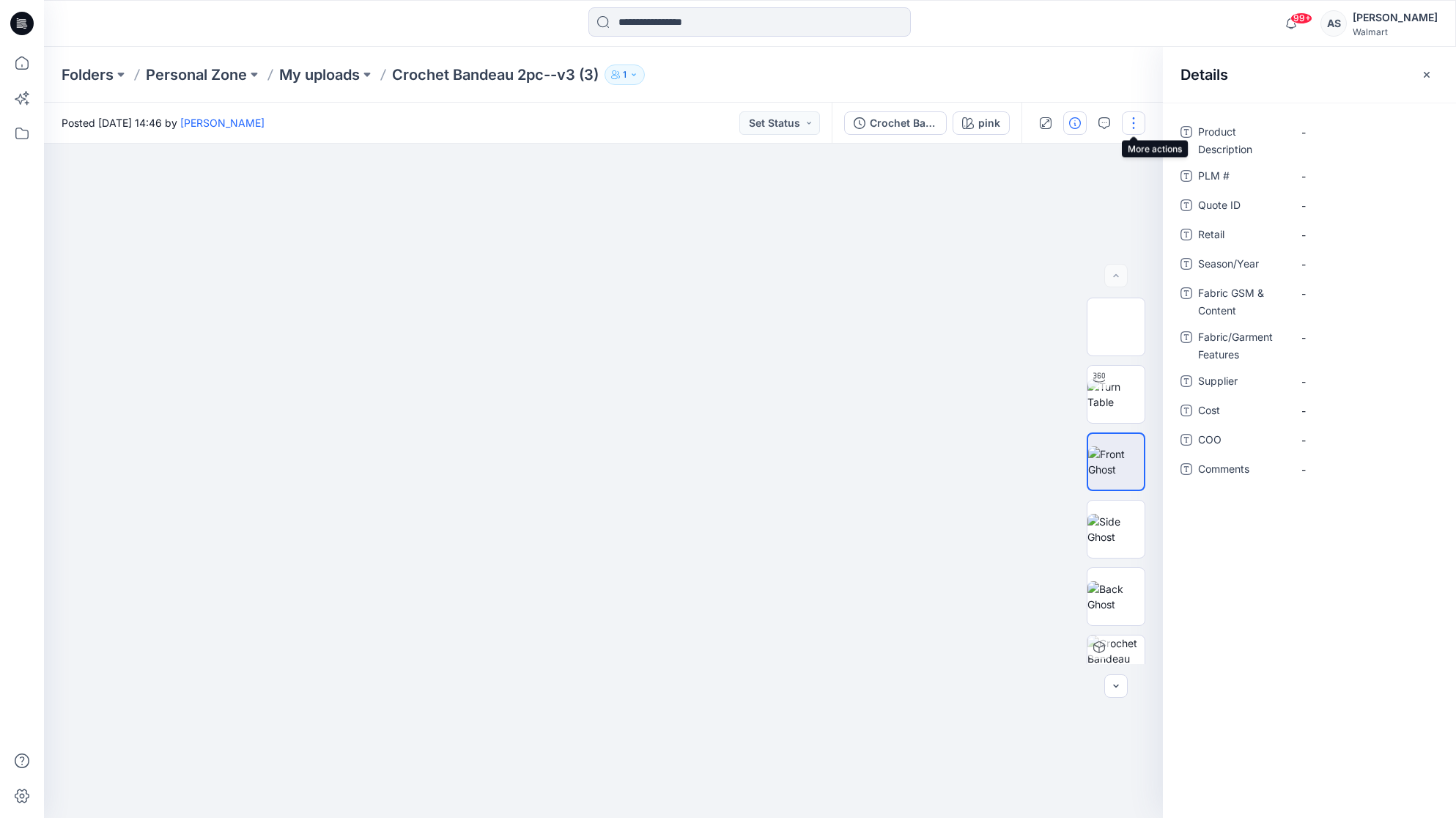
click at [1134, 119] on button "button" at bounding box center [1134, 123] width 24 height 24
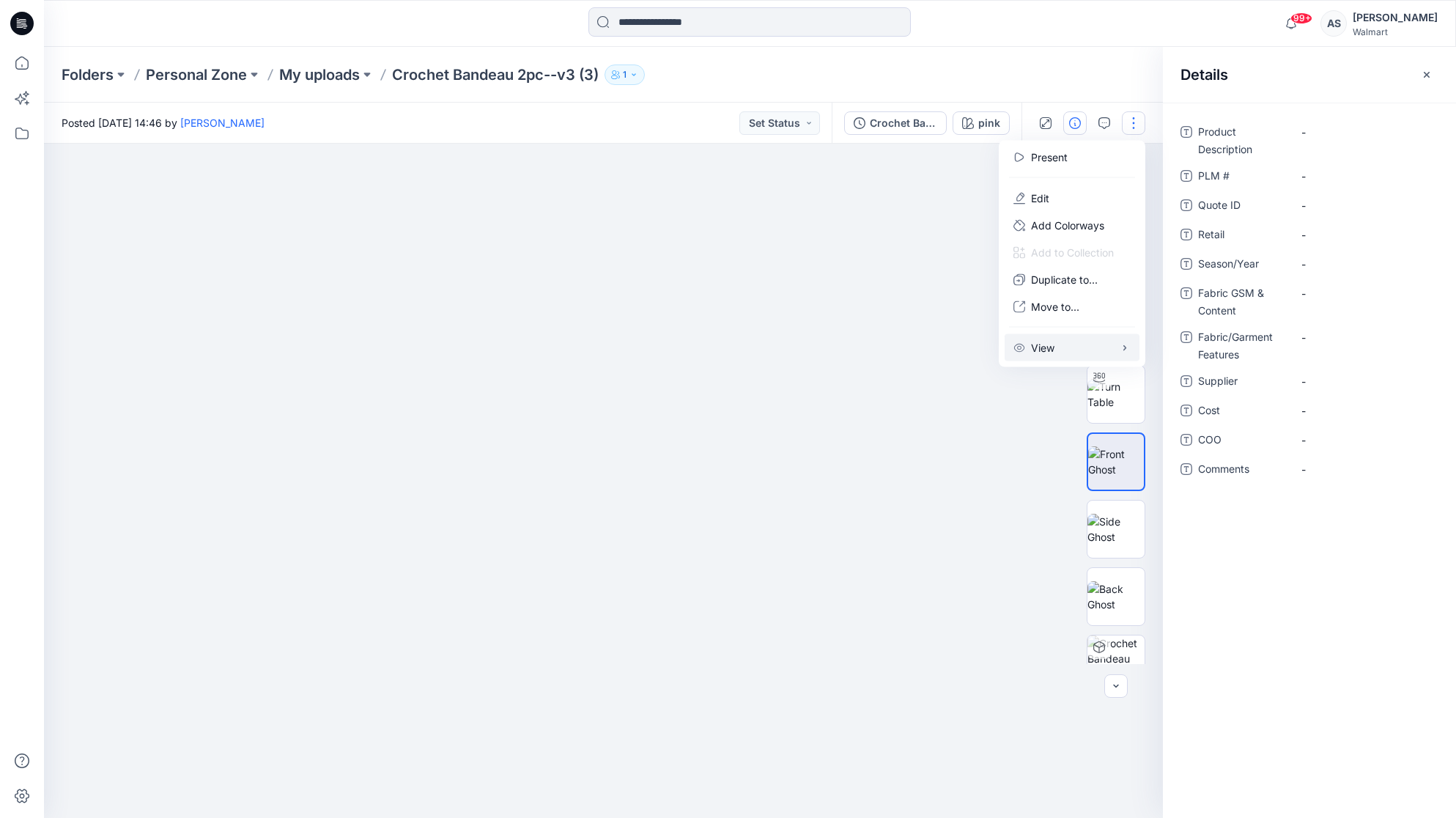
click at [1062, 349] on button "View" at bounding box center [1072, 348] width 135 height 27
click at [795, 227] on div at bounding box center [604, 481] width 1119 height 674
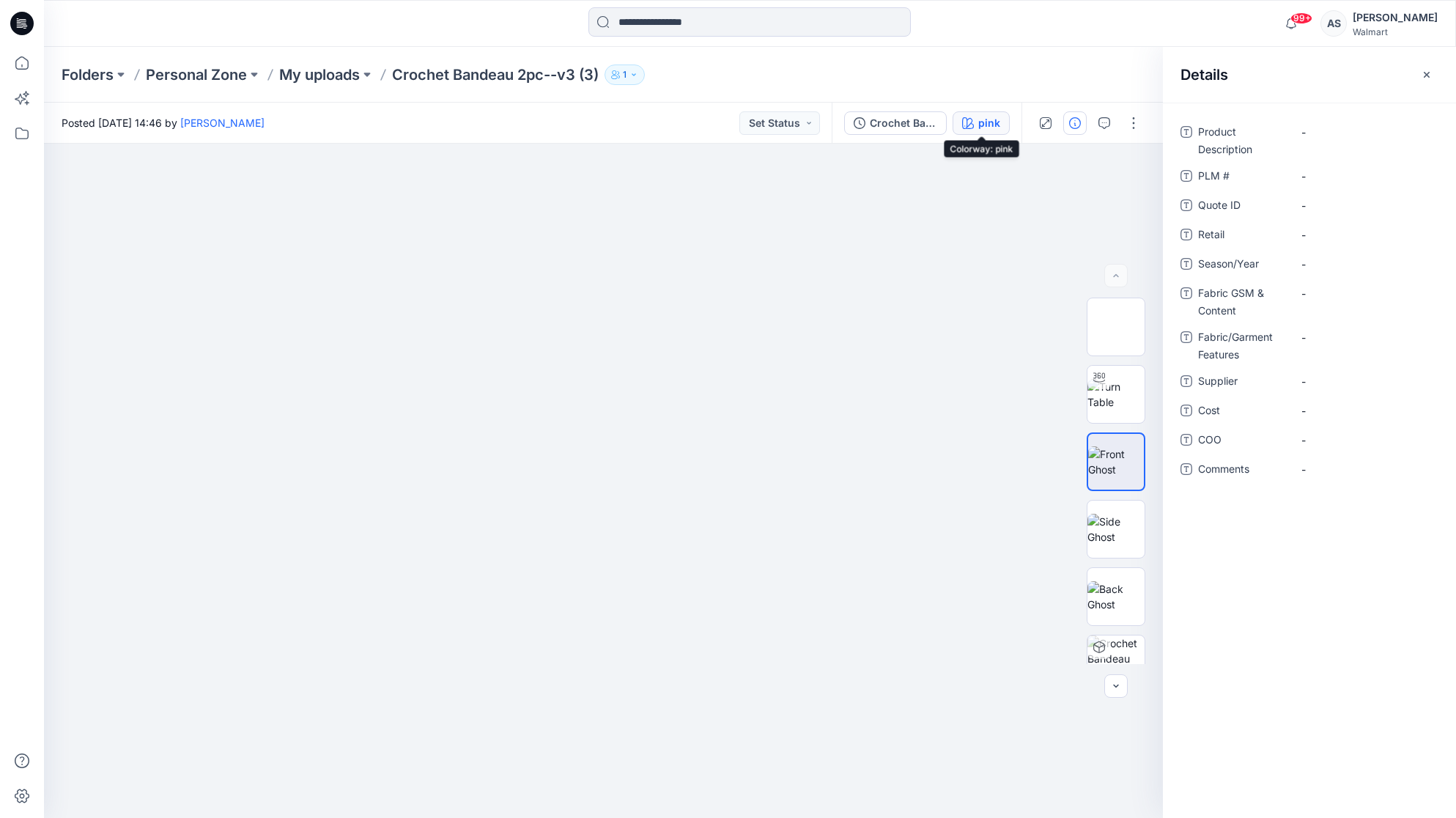
click at [967, 119] on icon "button" at bounding box center [968, 123] width 11 height 11
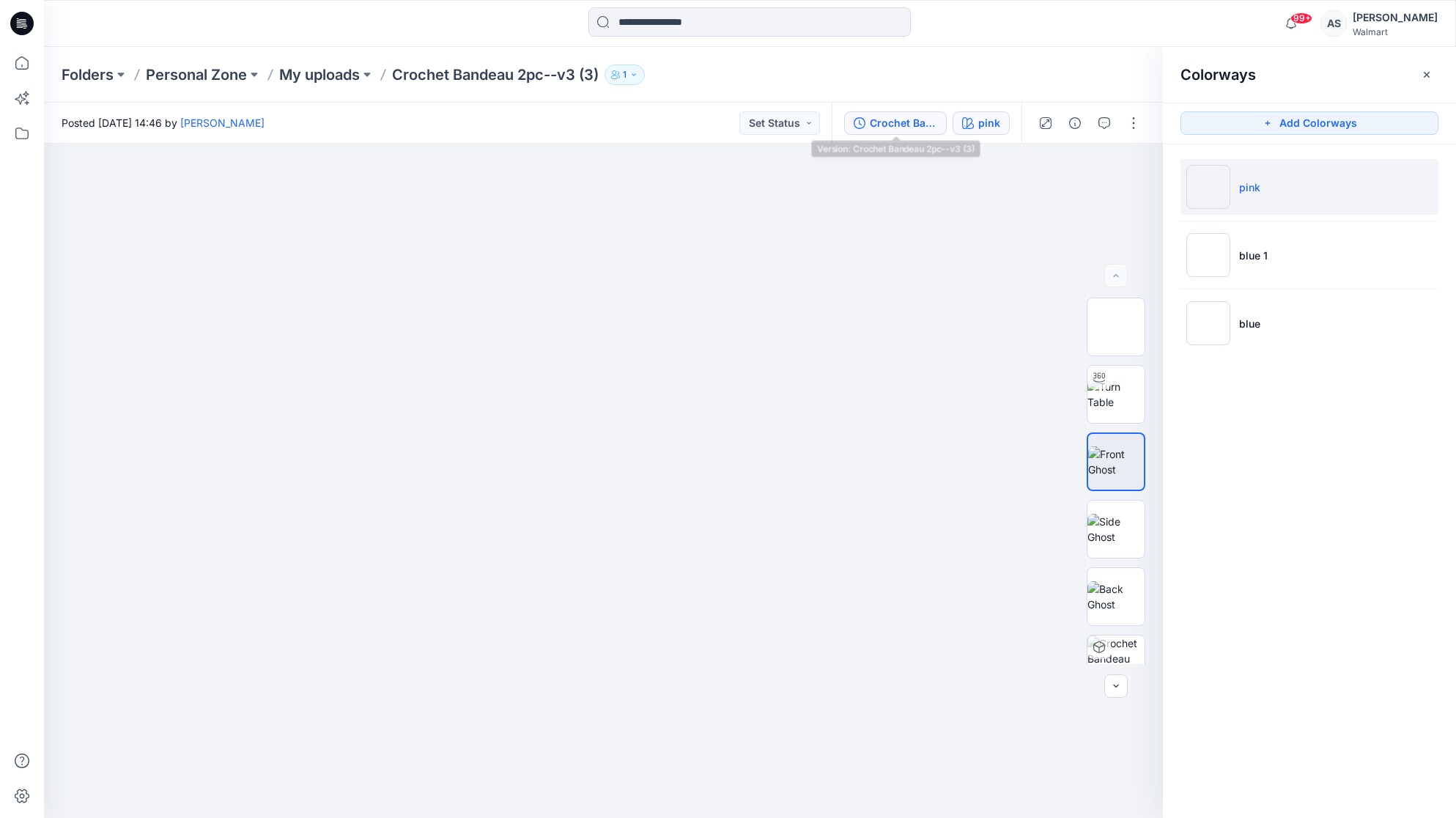
click at [904, 116] on div "Crochet Bandeau 2pc--v3 (3)" at bounding box center [904, 123] width 67 height 16
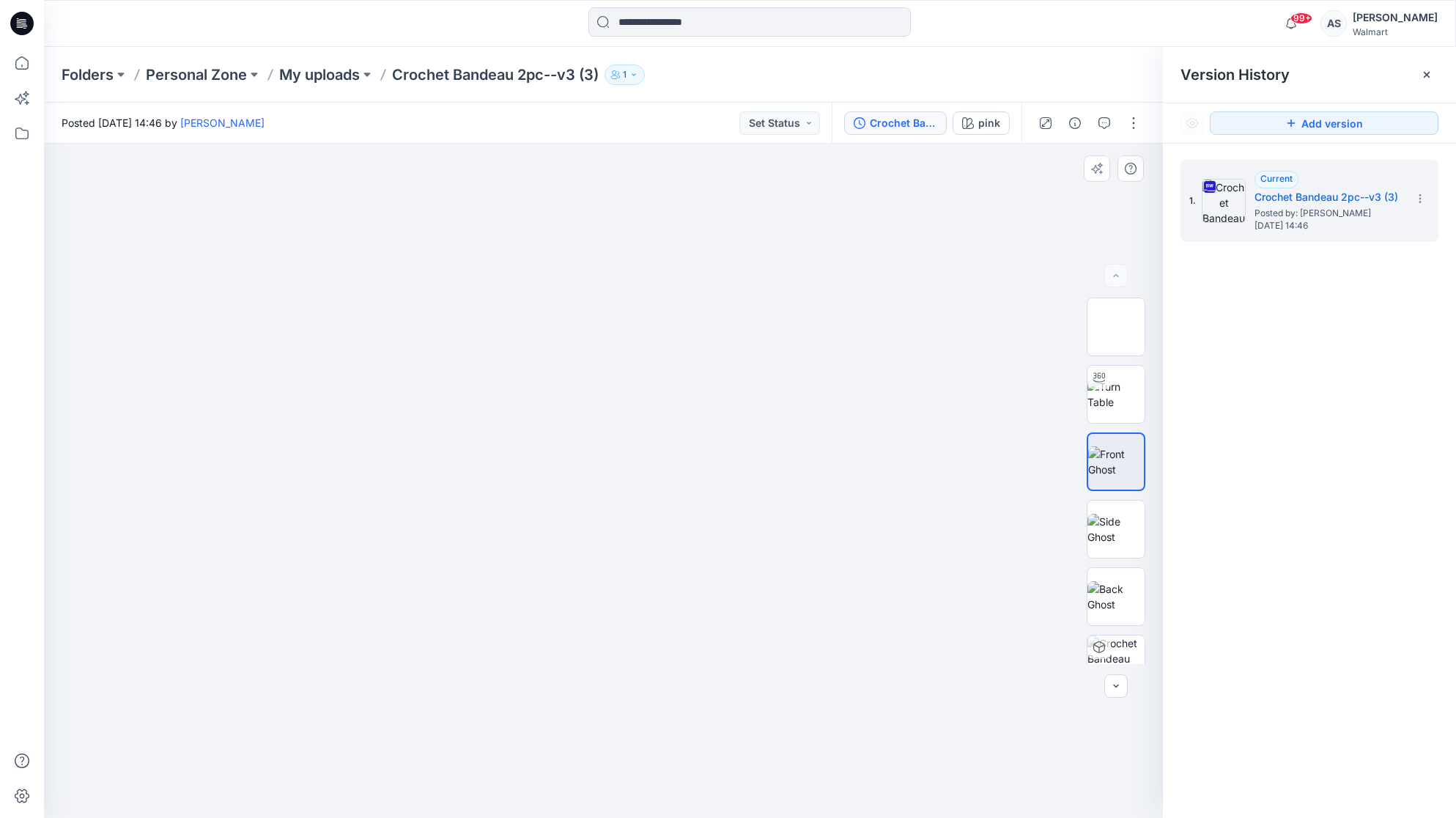
click at [846, 266] on div at bounding box center [604, 481] width 1119 height 674
click at [1119, 688] on icon "button" at bounding box center [1115, 686] width 11 height 11
click at [1121, 486] on img at bounding box center [1116, 471] width 57 height 31
click at [1106, 549] on img at bounding box center [1116, 539] width 57 height 31
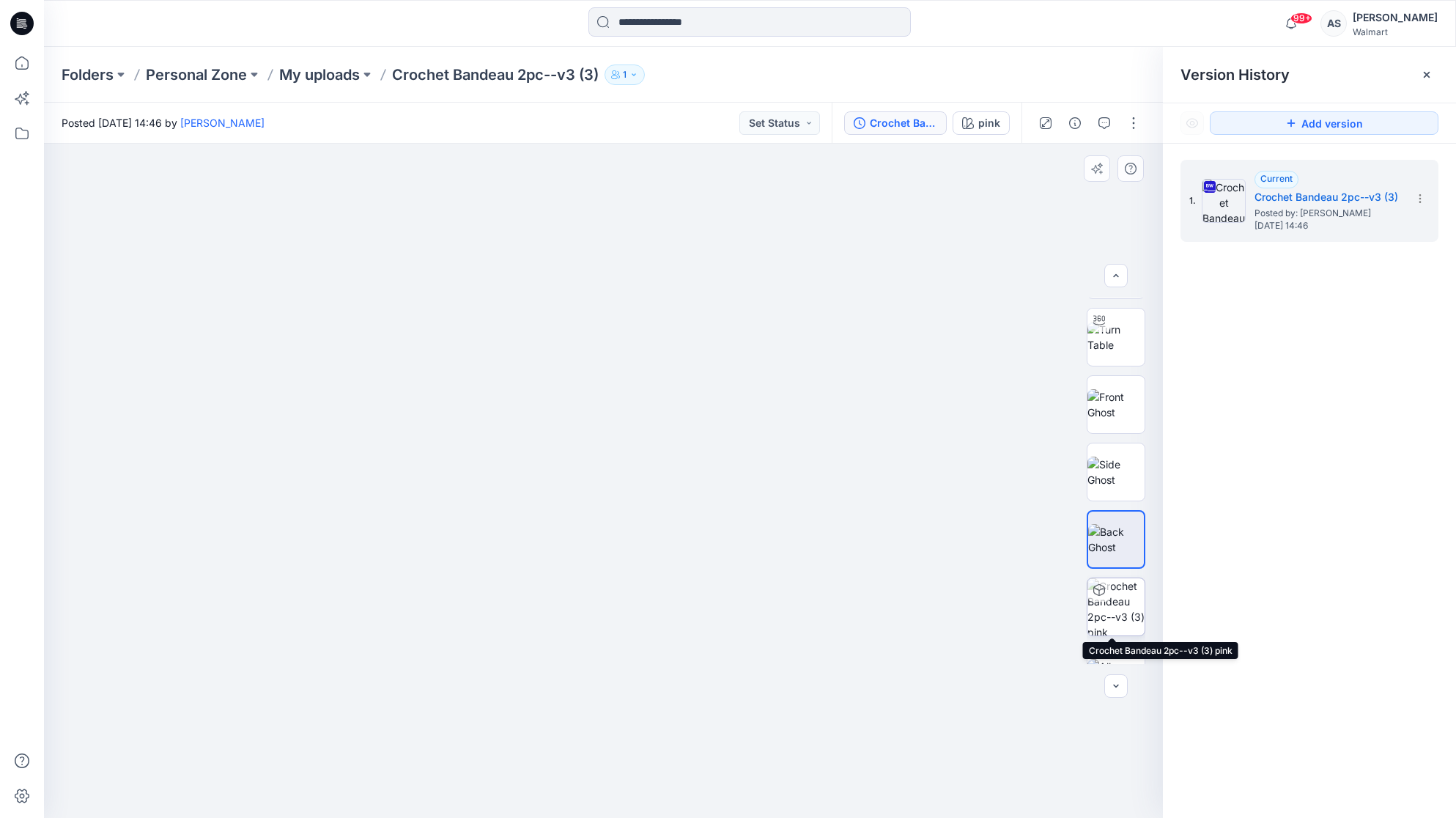
click at [1121, 601] on img at bounding box center [1116, 606] width 57 height 57
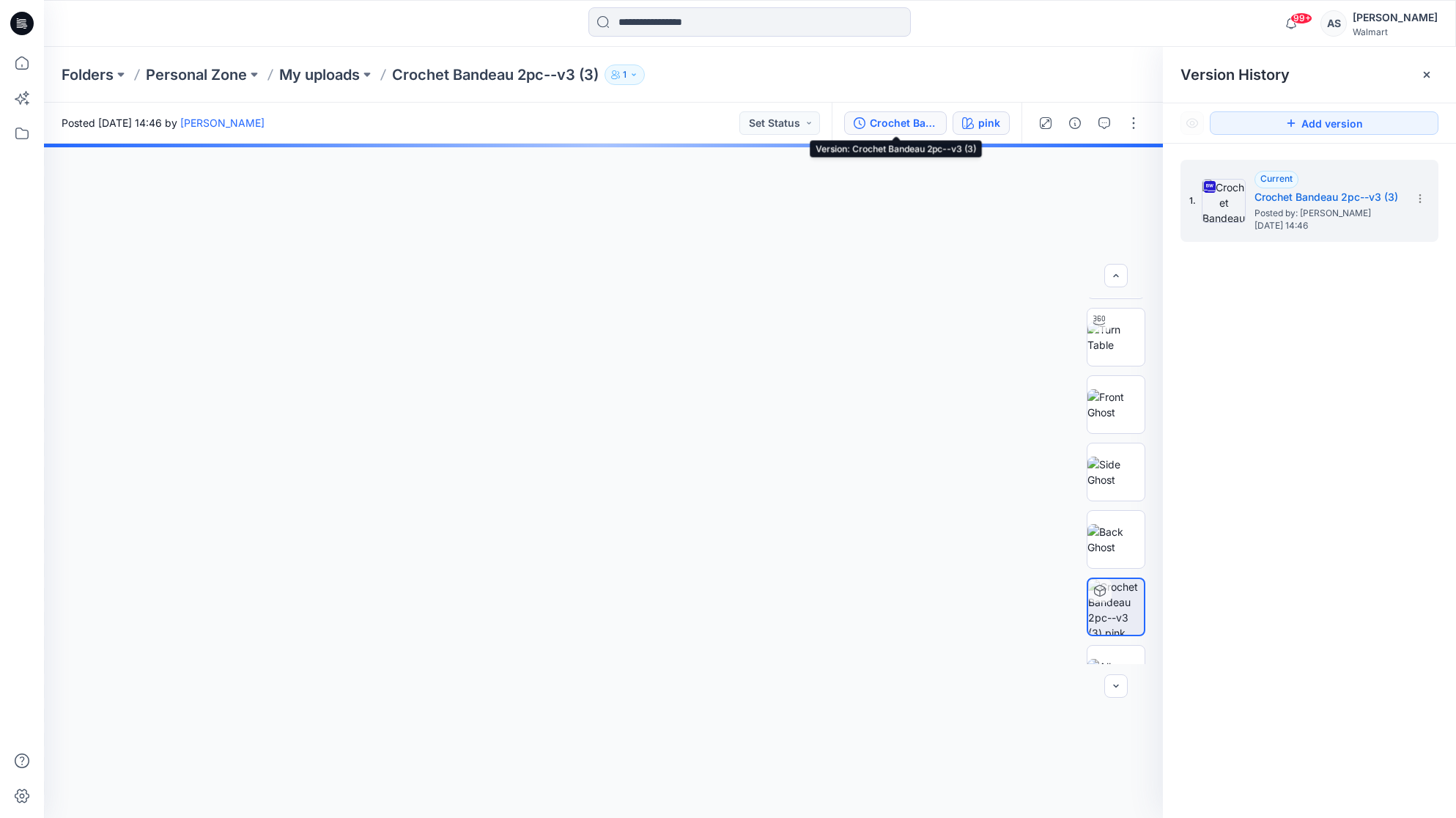
click at [995, 116] on div "pink" at bounding box center [989, 123] width 22 height 16
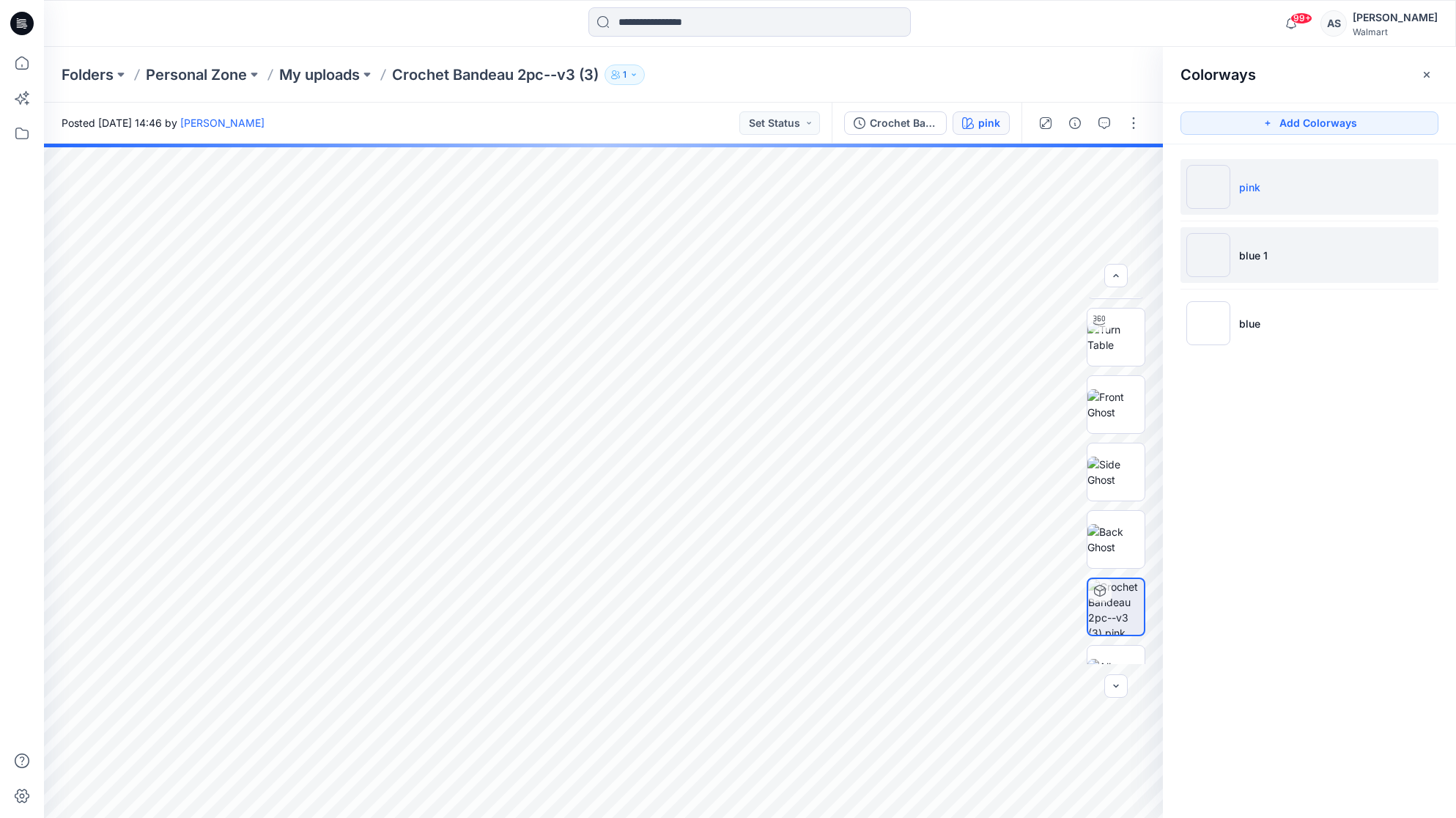
click at [1206, 255] on img at bounding box center [1209, 255] width 44 height 44
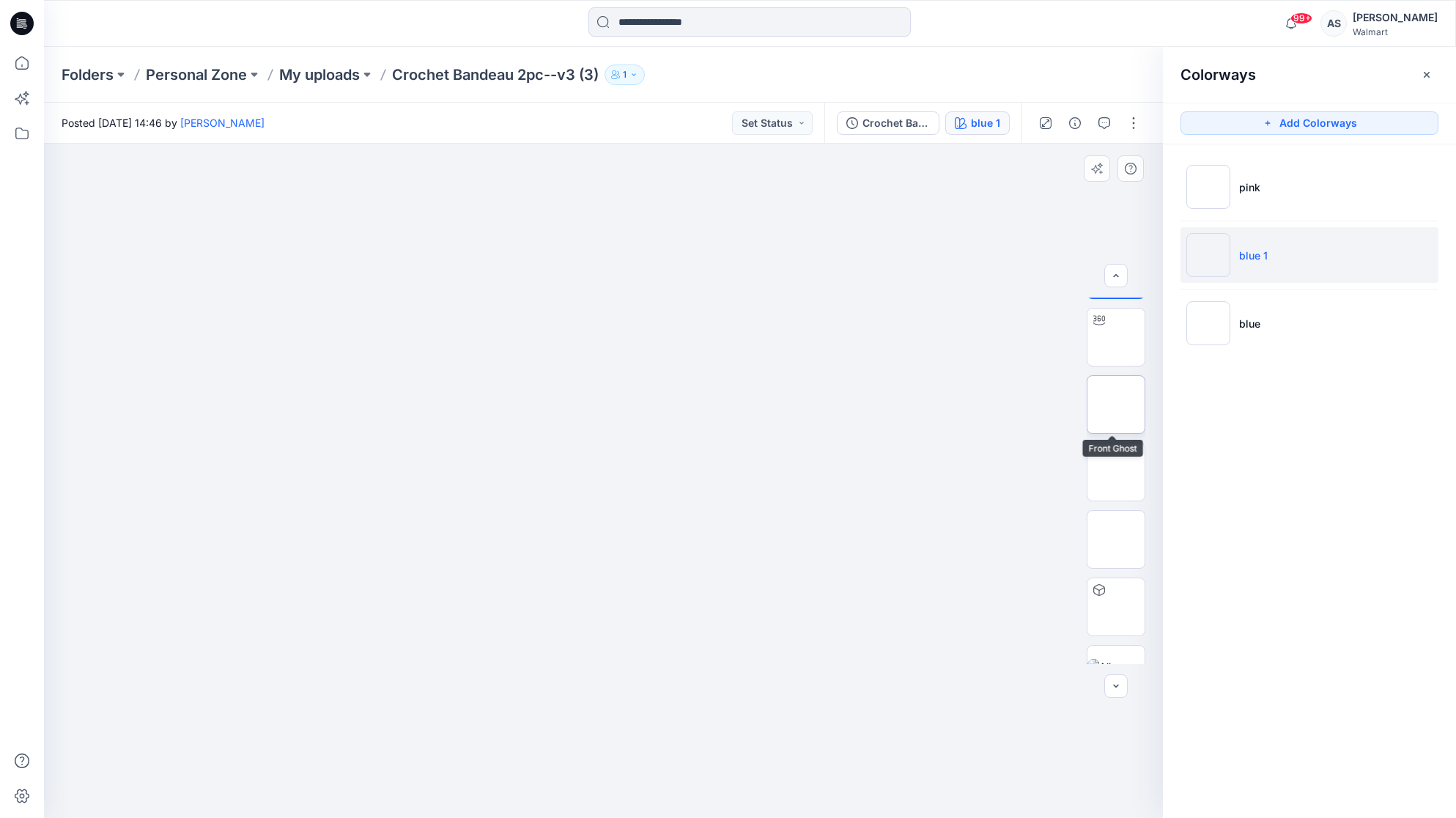
click at [1116, 405] on img at bounding box center [1116, 405] width 0 height 0
drag, startPoint x: 647, startPoint y: 372, endPoint x: 651, endPoint y: 417, distance: 45.2
click at [790, 417] on div at bounding box center [604, 481] width 1119 height 674
drag, startPoint x: 569, startPoint y: 454, endPoint x: 512, endPoint y: 639, distance: 193.6
click at [165, 640] on div at bounding box center [604, 481] width 1119 height 674
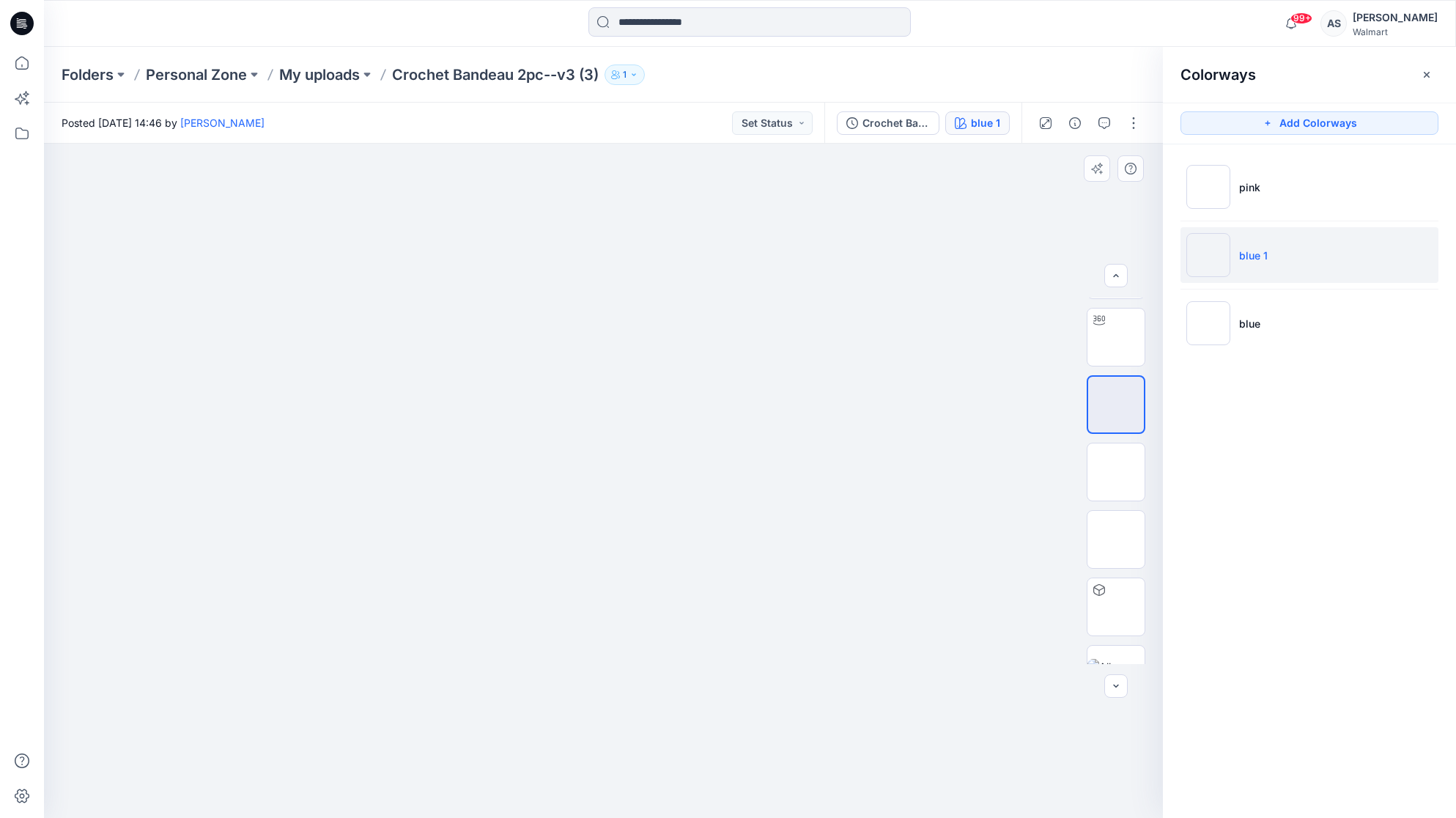
drag, startPoint x: 621, startPoint y: 580, endPoint x: 261, endPoint y: 519, distance: 365.1
click at [275, 602] on div at bounding box center [604, 481] width 1119 height 674
click at [1078, 122] on icon "button" at bounding box center [1075, 123] width 11 height 11
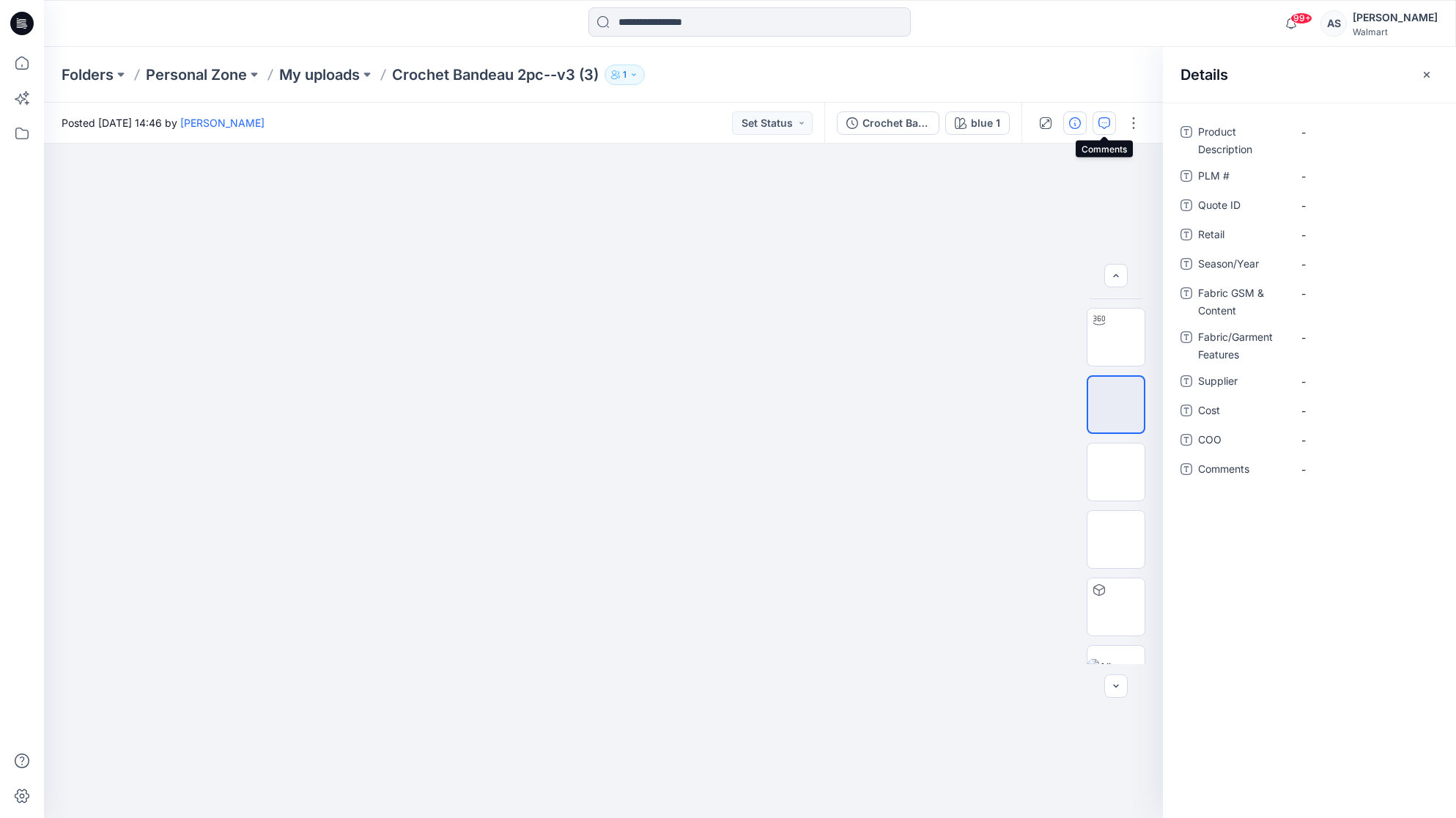
click at [1096, 123] on button "button" at bounding box center [1104, 123] width 24 height 24
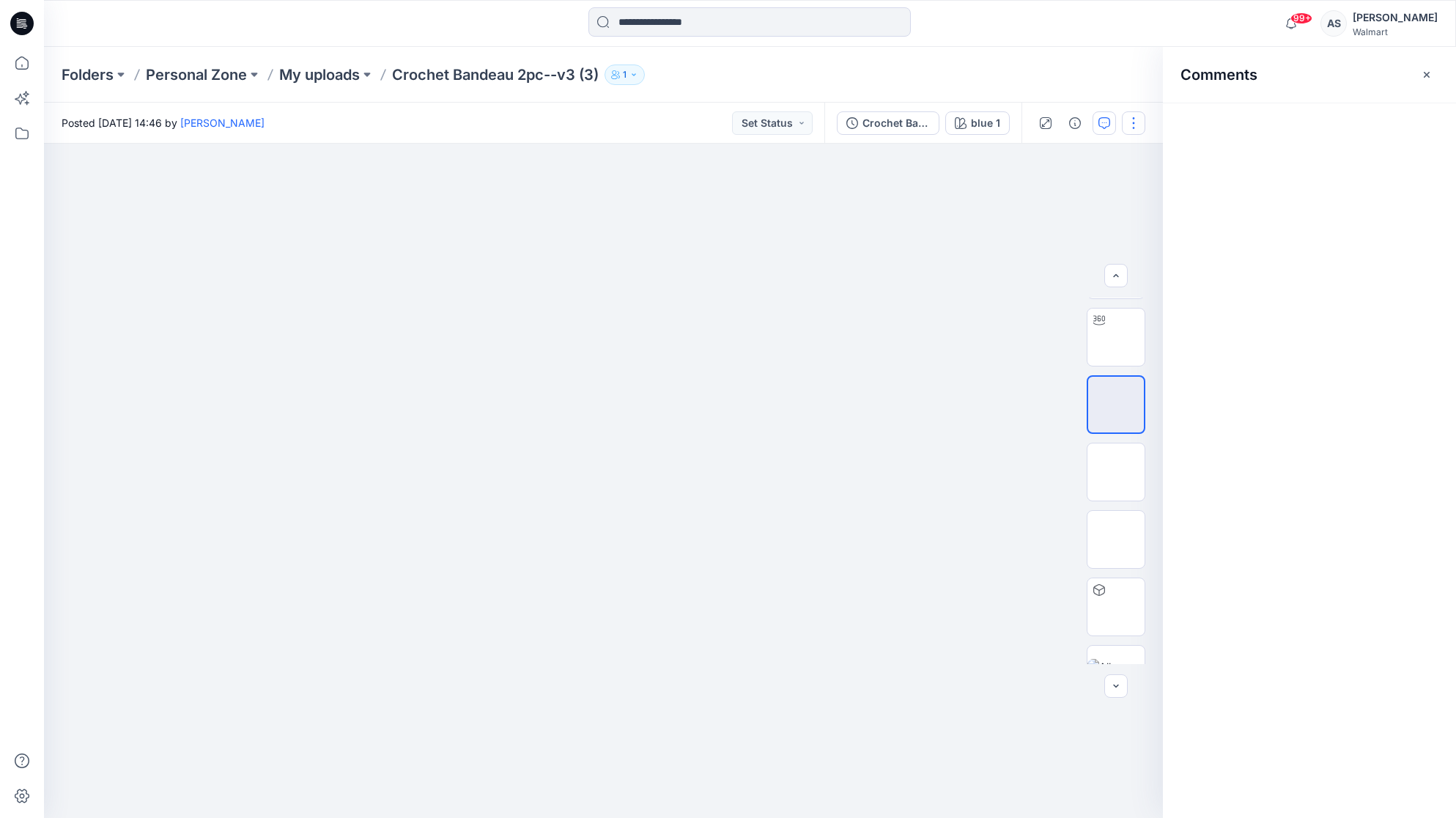
click at [1137, 124] on button "button" at bounding box center [1134, 123] width 24 height 24
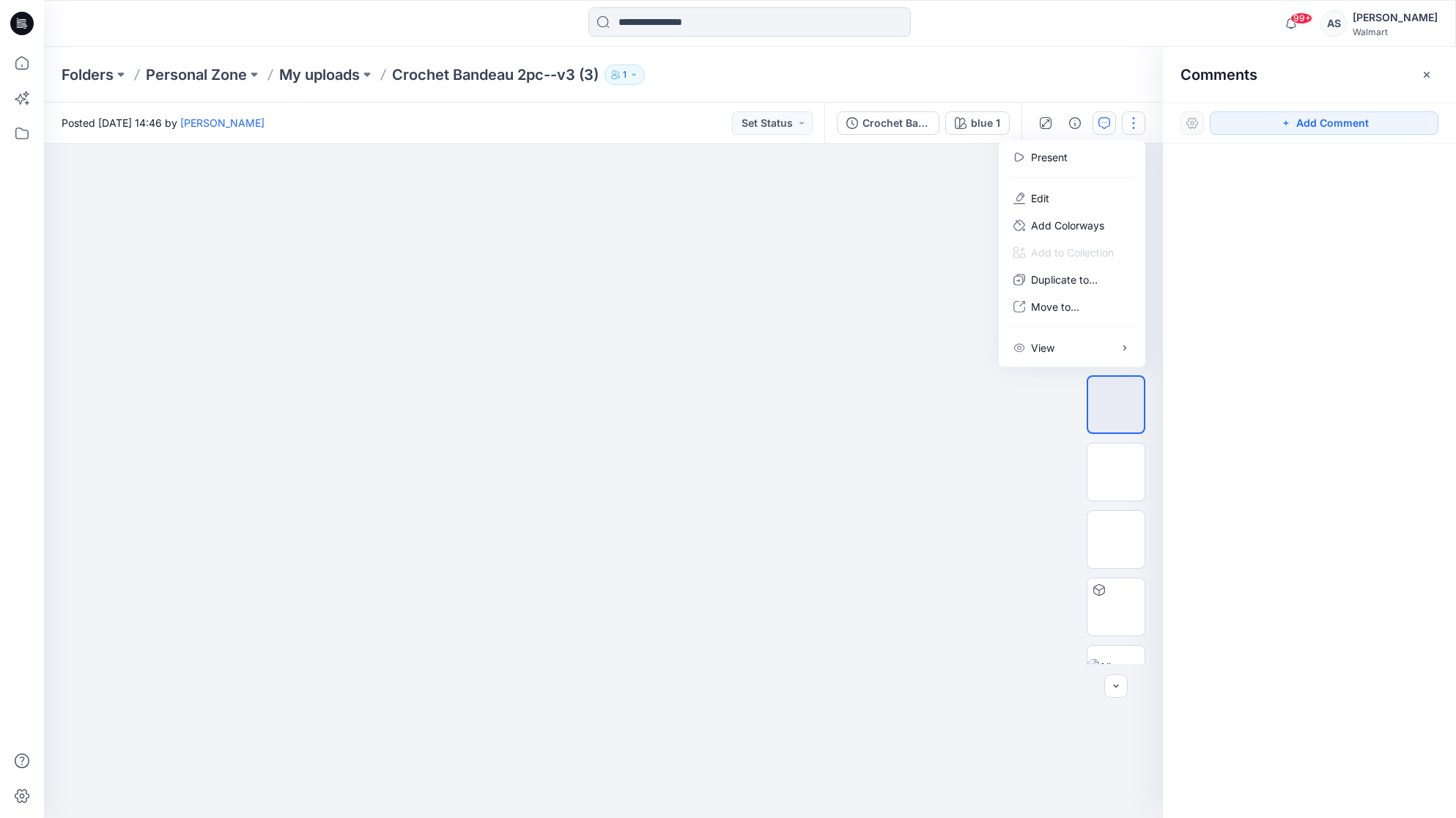
click at [814, 299] on div at bounding box center [604, 481] width 1119 height 674
drag, startPoint x: 616, startPoint y: 440, endPoint x: 824, endPoint y: 545, distance: 233.0
click at [822, 547] on div at bounding box center [604, 481] width 1119 height 674
click at [1116, 337] on img at bounding box center [1116, 337] width 0 height 0
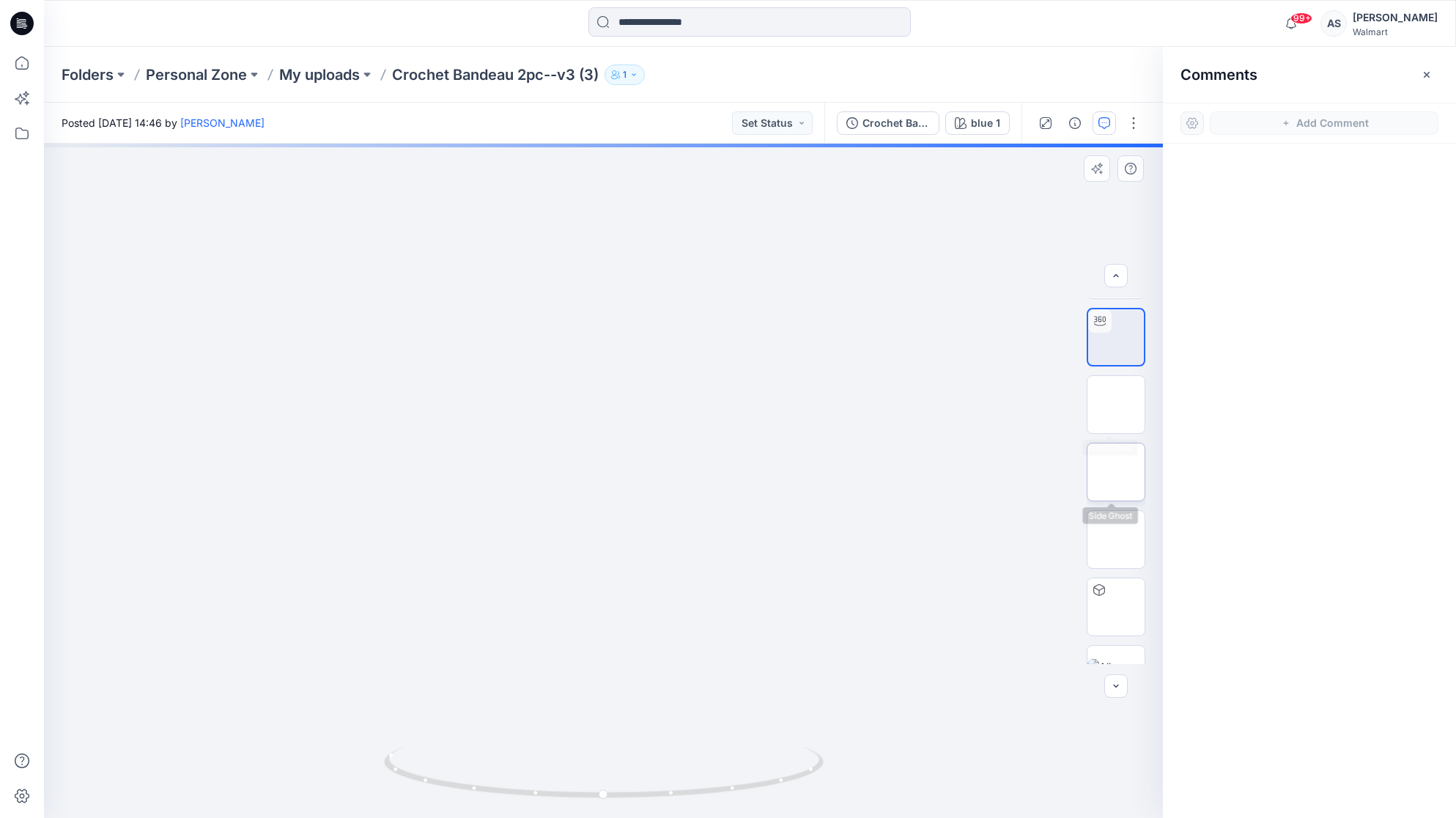
click at [1116, 472] on img at bounding box center [1116, 472] width 0 height 0
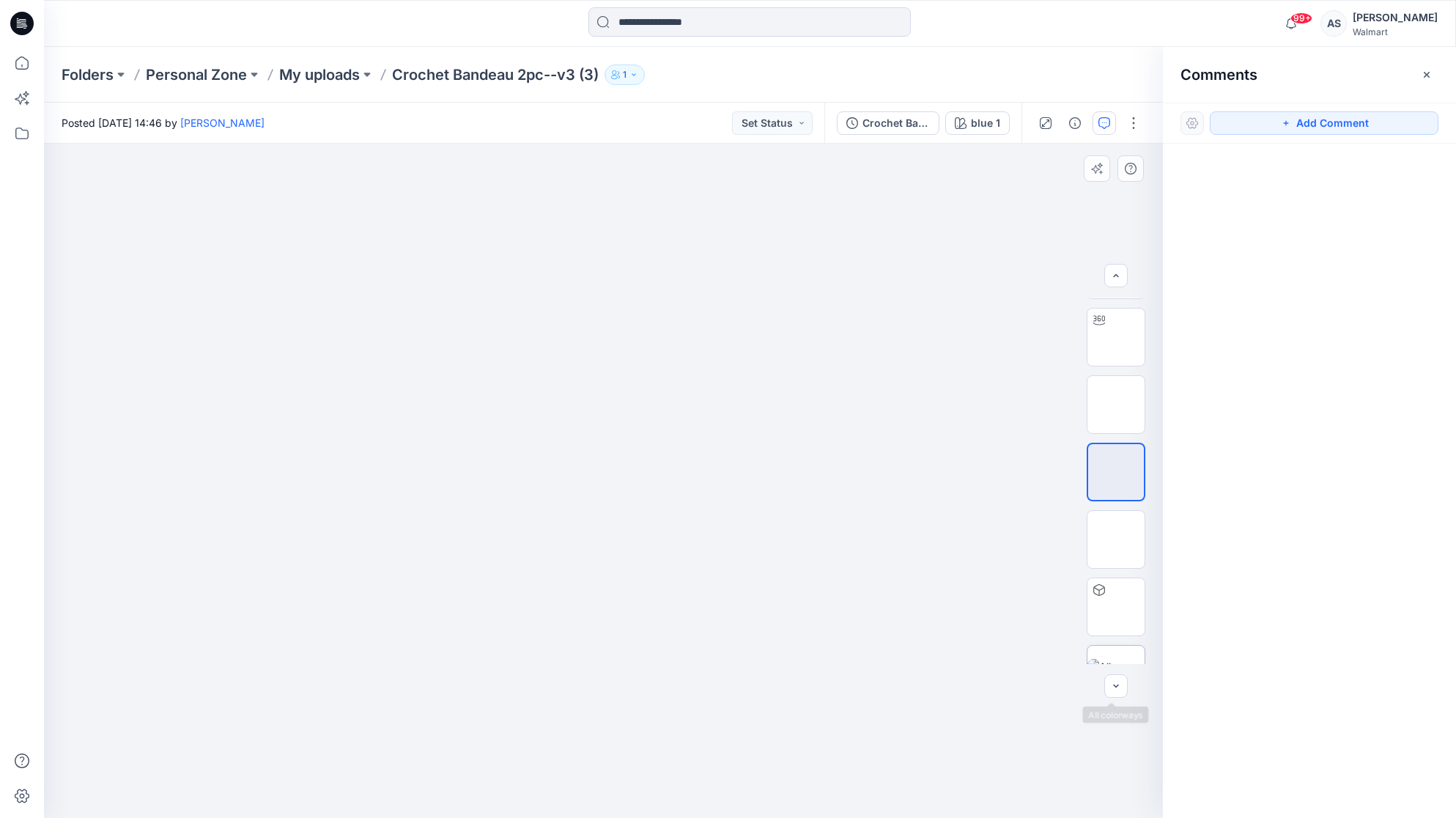
scroll to position [97, 0]
click at [1116, 499] on img at bounding box center [1116, 499] width 0 height 0
click at [1116, 567] on img at bounding box center [1116, 567] width 0 height 0
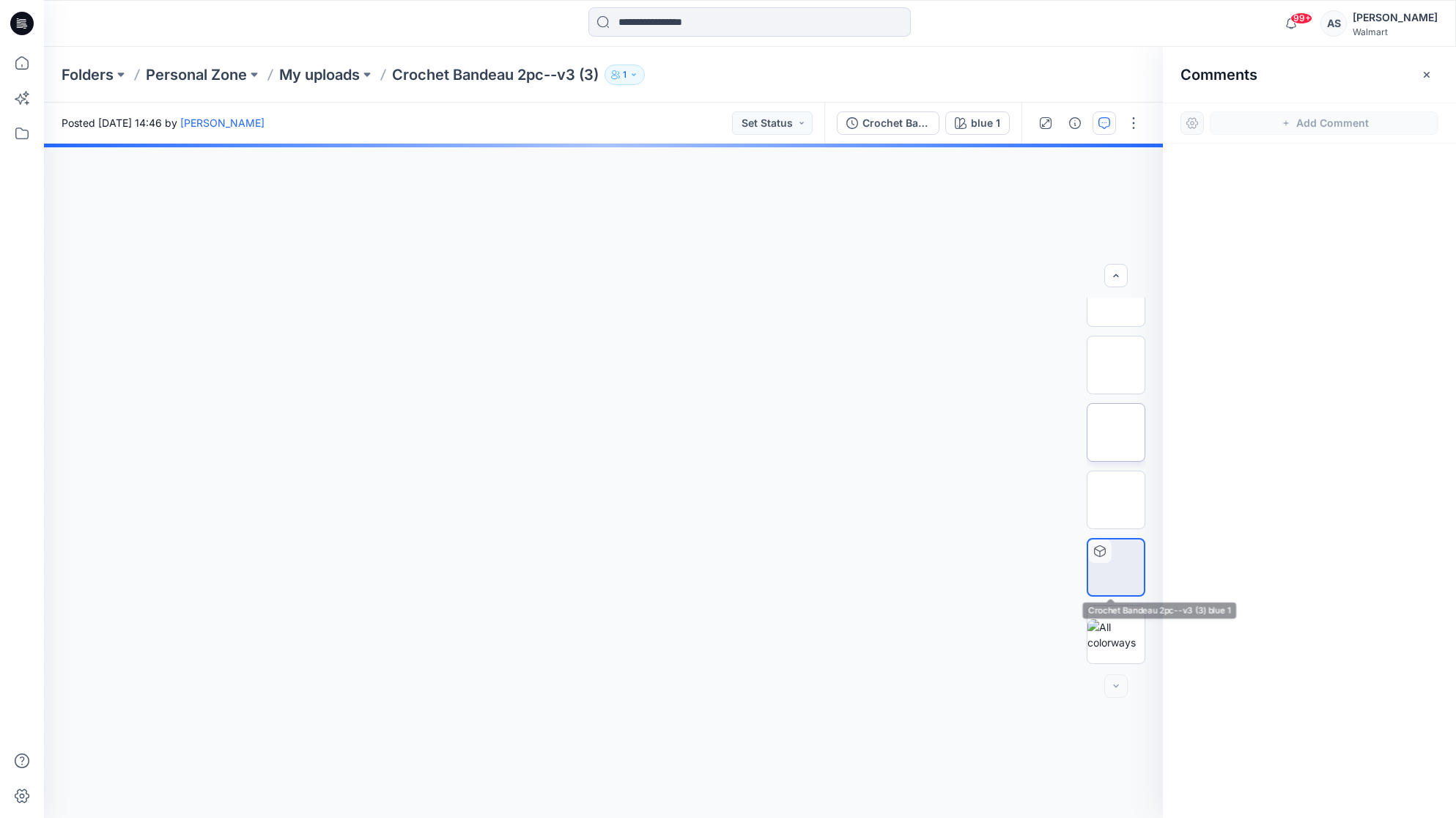
click at [1116, 432] on img at bounding box center [1116, 432] width 0 height 0
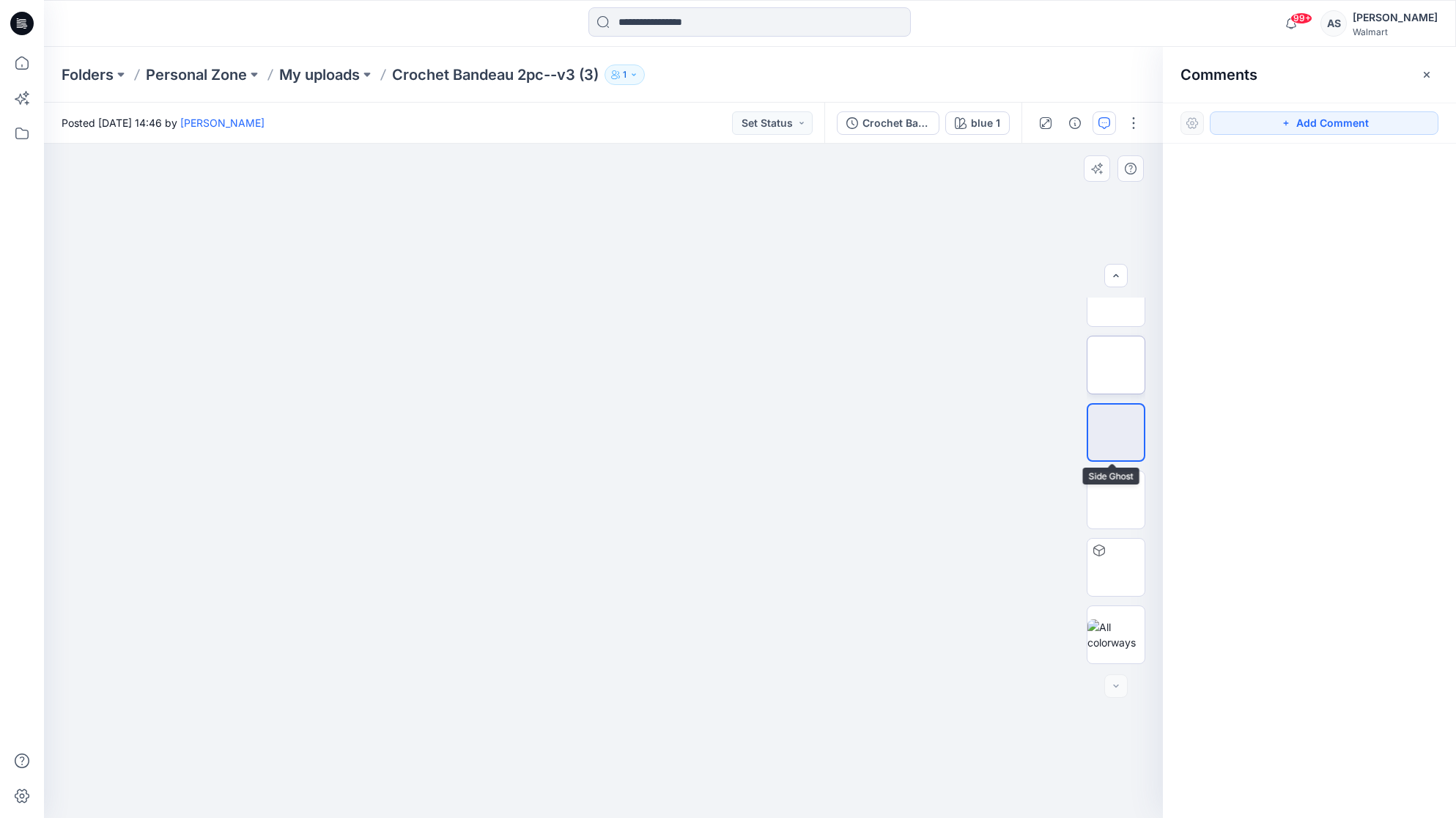
click at [1116, 365] on img at bounding box center [1116, 365] width 0 height 0
click at [1079, 111] on button "button" at bounding box center [1075, 123] width 24 height 24
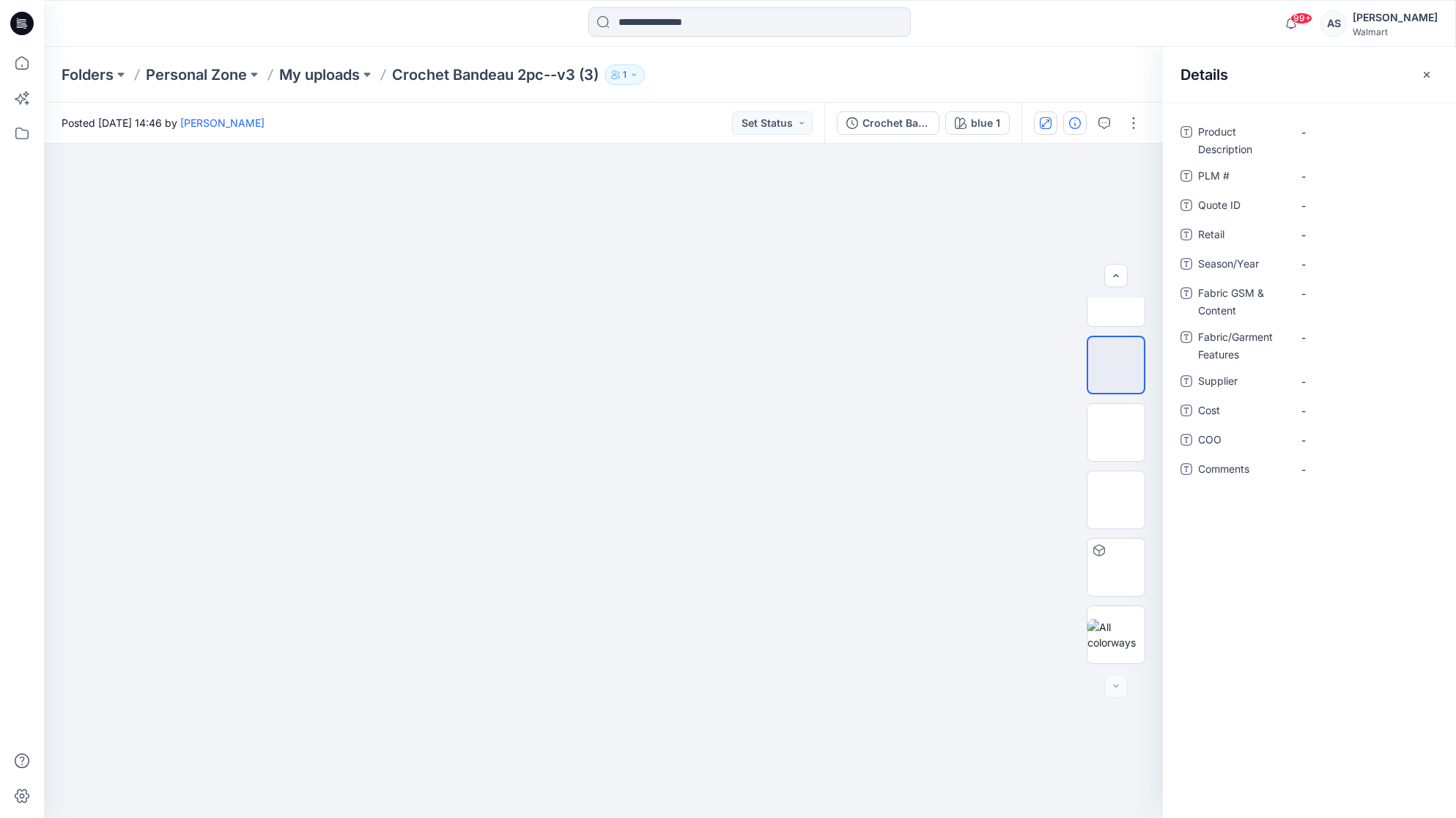
click at [1039, 126] on button "button" at bounding box center [1046, 123] width 24 height 24
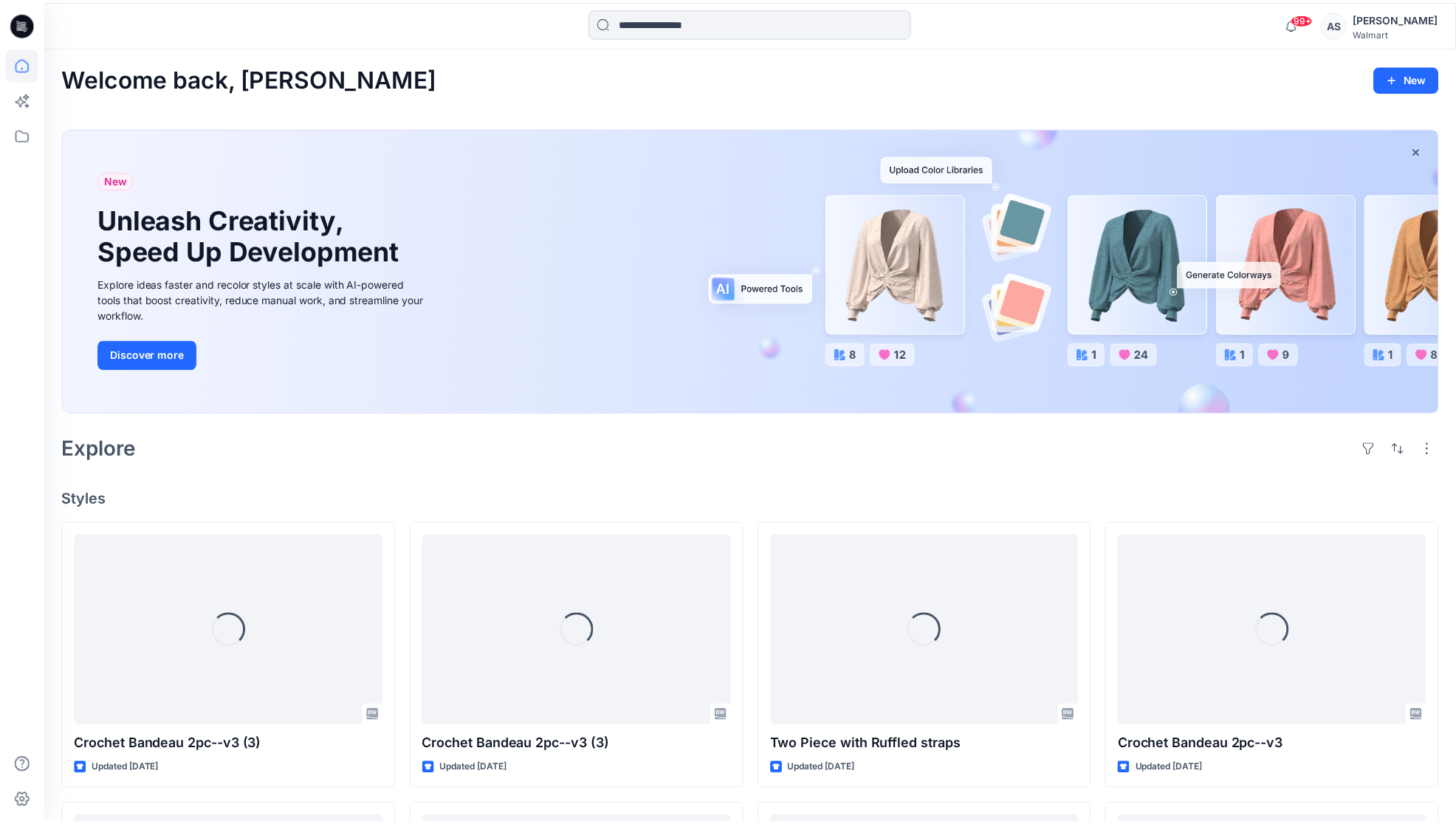
scroll to position [300, 0]
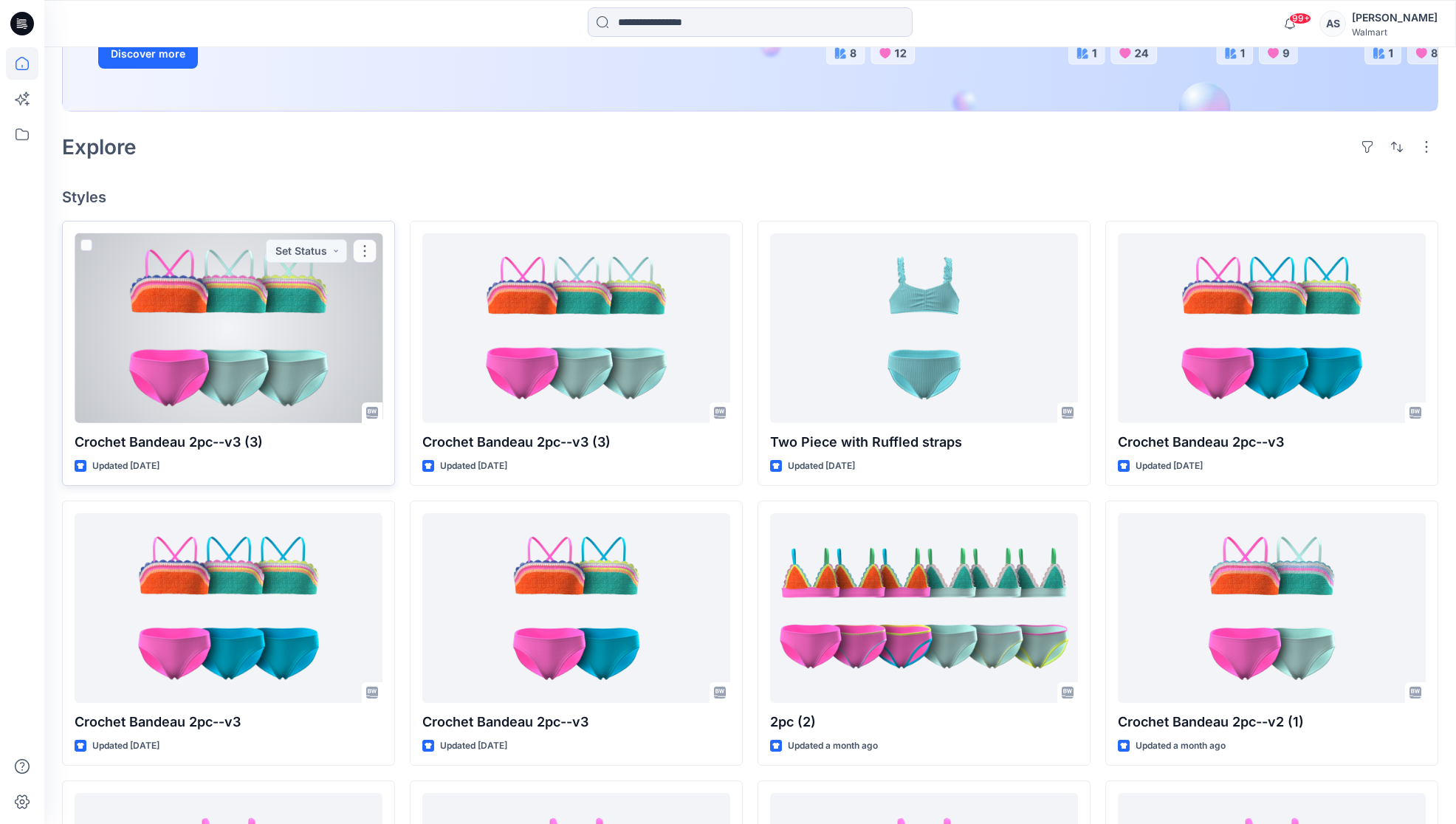
click at [325, 404] on div at bounding box center [228, 327] width 308 height 189
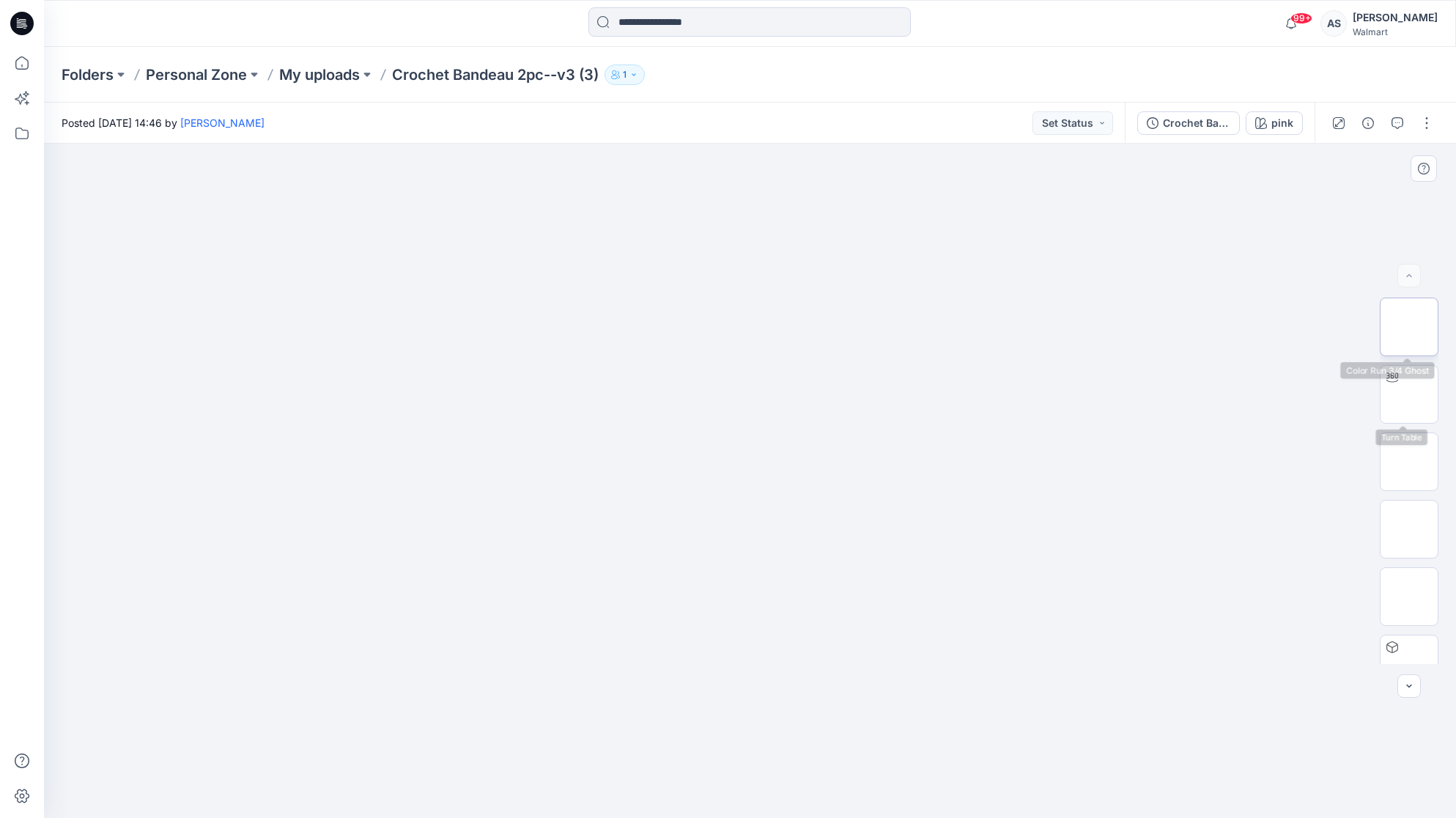
click at [1409, 326] on img at bounding box center [1409, 326] width 0 height 0
click at [1271, 123] on button "pink" at bounding box center [1274, 123] width 57 height 24
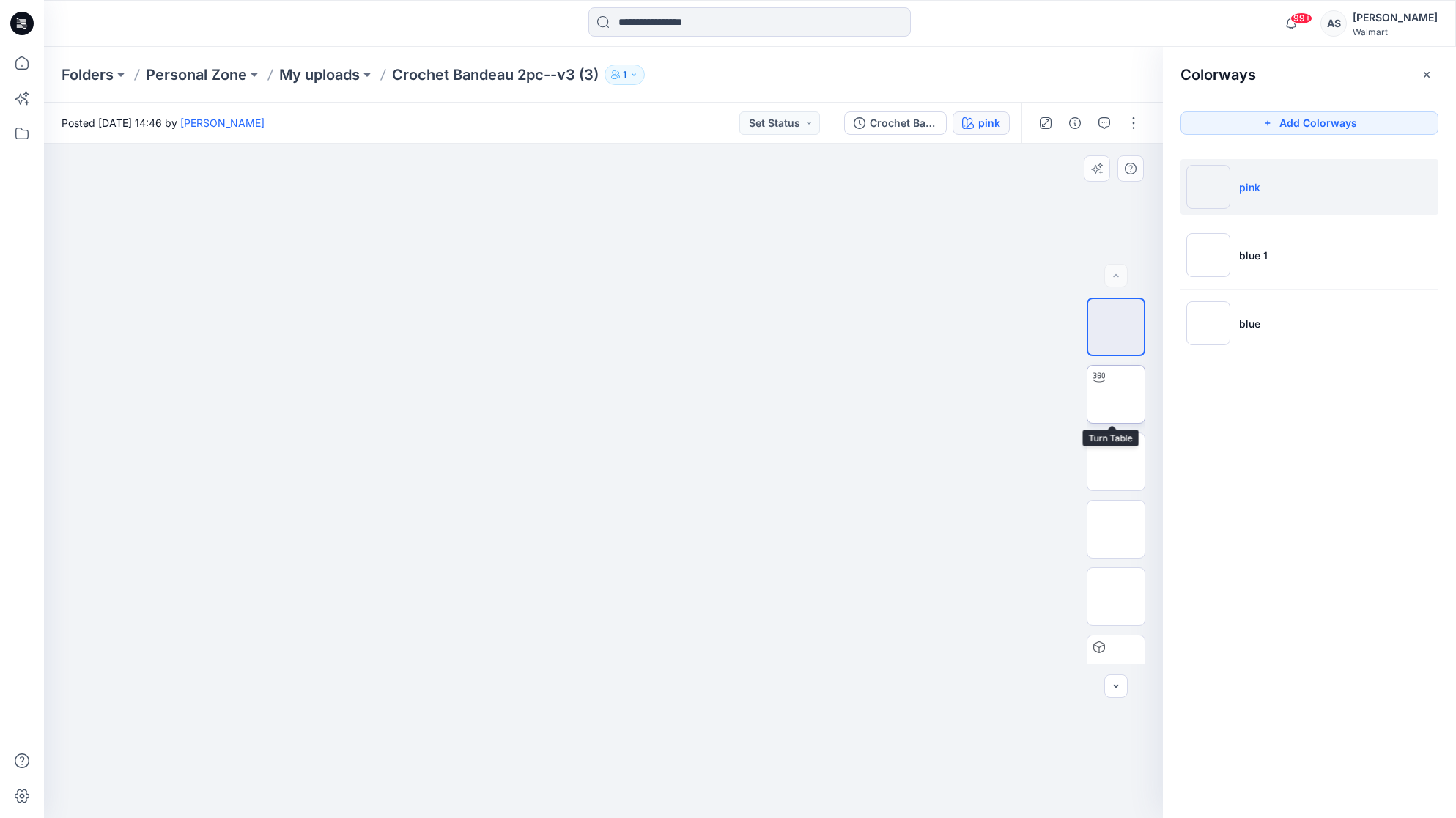
click at [1116, 394] on img at bounding box center [1116, 394] width 0 height 0
click at [1116, 462] on img at bounding box center [1116, 462] width 0 height 0
click at [1221, 191] on img at bounding box center [1209, 187] width 44 height 44
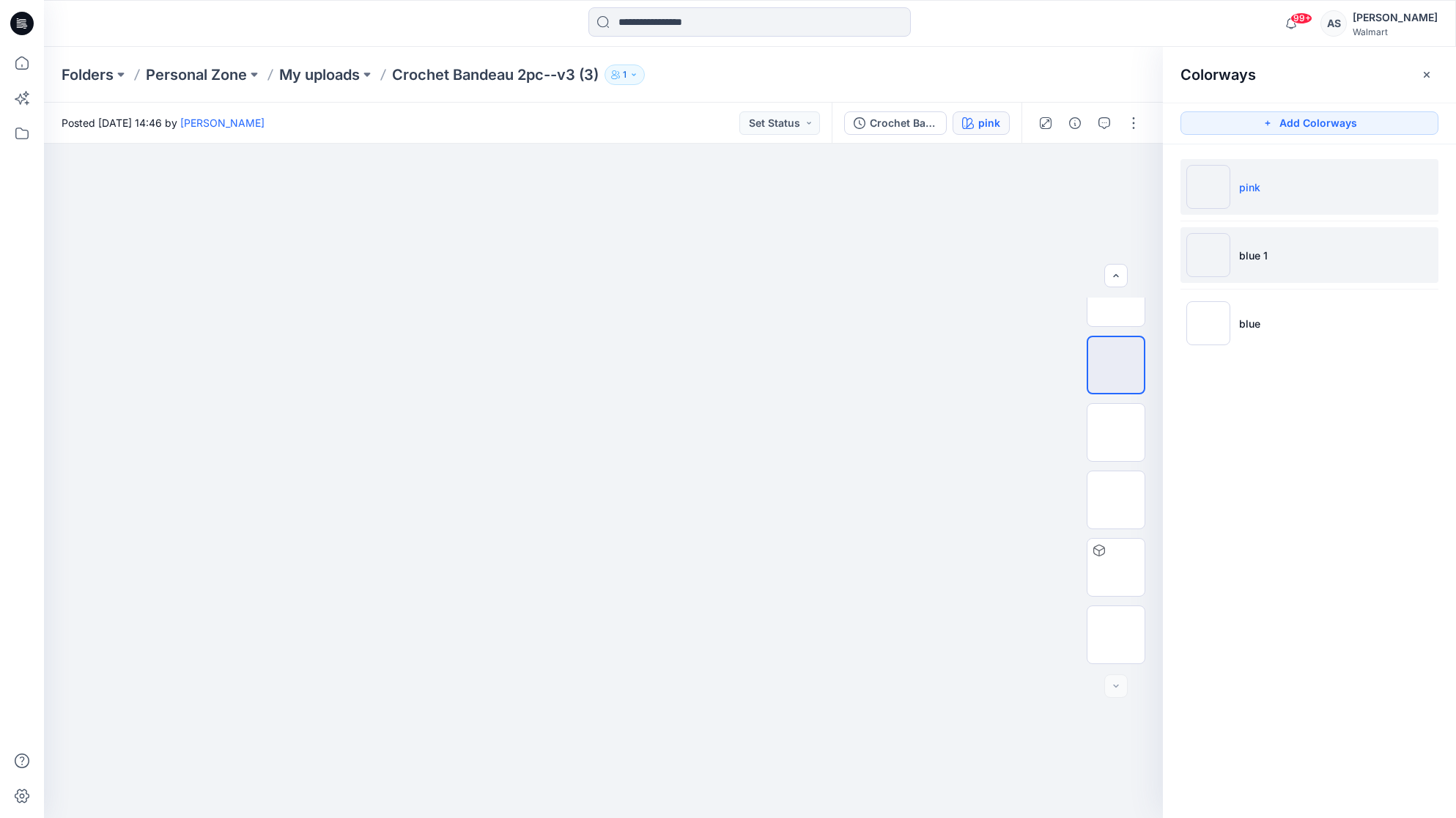
click at [1218, 269] on img at bounding box center [1209, 255] width 44 height 44
click at [1211, 187] on img at bounding box center [1209, 187] width 44 height 44
click at [1226, 278] on li "blue 1" at bounding box center [1310, 254] width 258 height 56
